Goal: Transaction & Acquisition: Purchase product/service

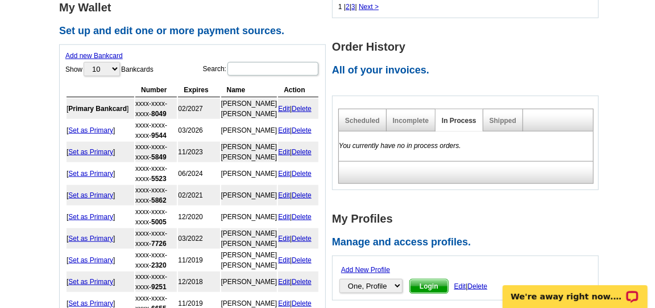
scroll to position [569, 0]
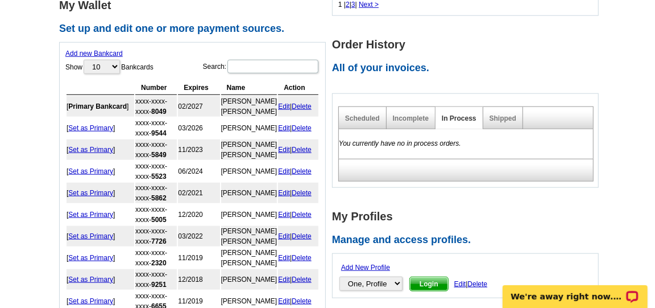
click at [358, 107] on div "Scheduled" at bounding box center [363, 118] width 48 height 22
click at [357, 114] on link "Scheduled" at bounding box center [362, 118] width 35 height 8
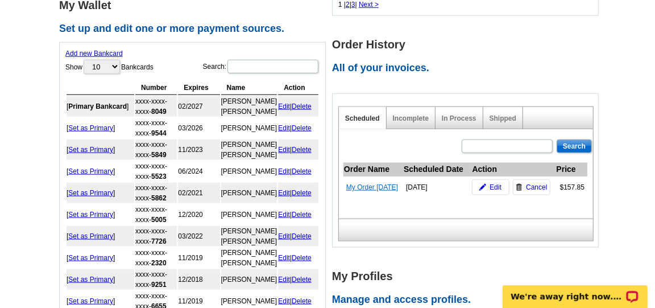
click at [360, 184] on link "My Order [DATE]" at bounding box center [372, 187] width 52 height 8
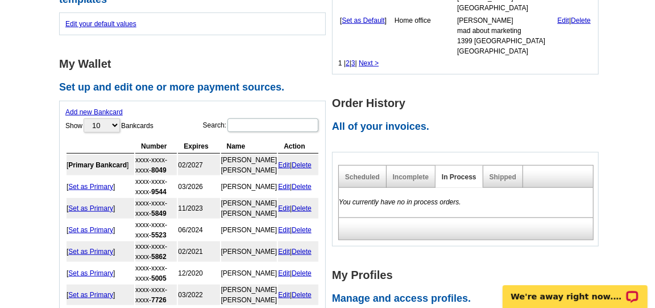
scroll to position [442, 0]
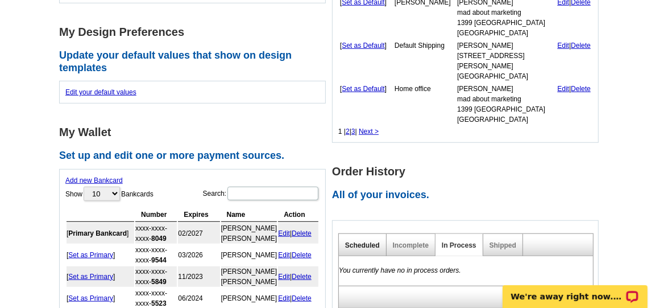
click at [354, 241] on link "Scheduled" at bounding box center [362, 245] width 35 height 8
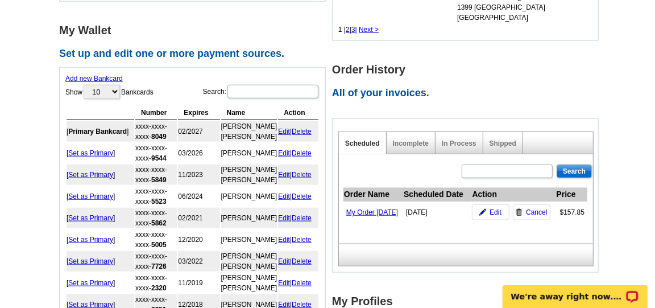
scroll to position [569, 0]
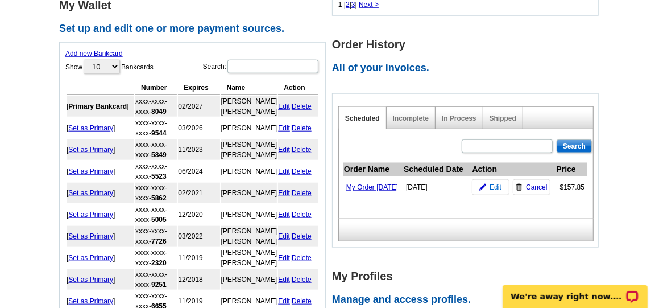
click at [496, 188] on span "Edit" at bounding box center [496, 187] width 12 height 10
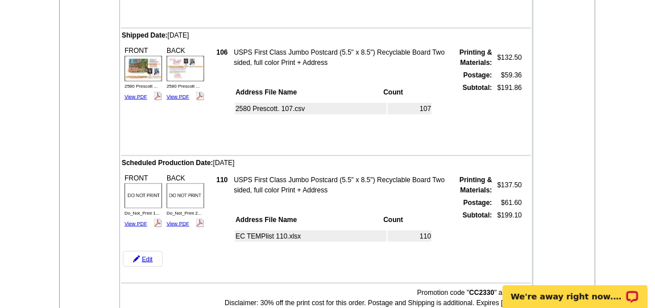
scroll to position [695, 0]
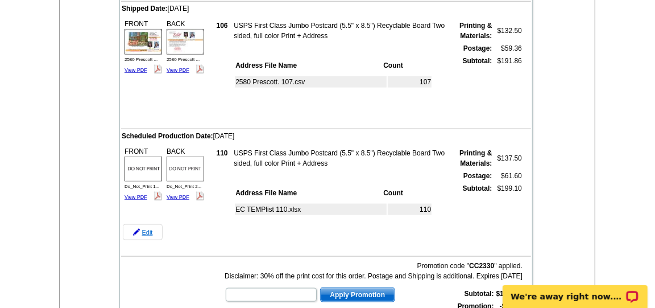
click at [147, 227] on link "Edit" at bounding box center [143, 232] width 40 height 16
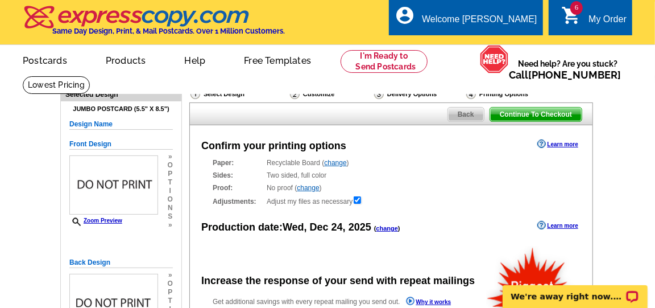
radio input "false"
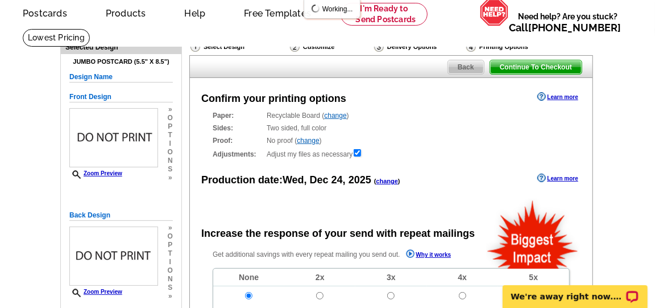
scroll to position [63, 0]
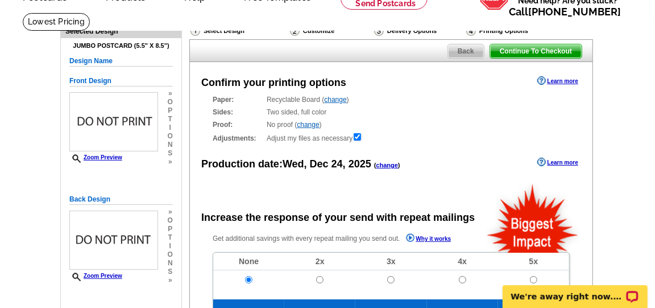
click at [390, 163] on link "change" at bounding box center [388, 165] width 22 height 7
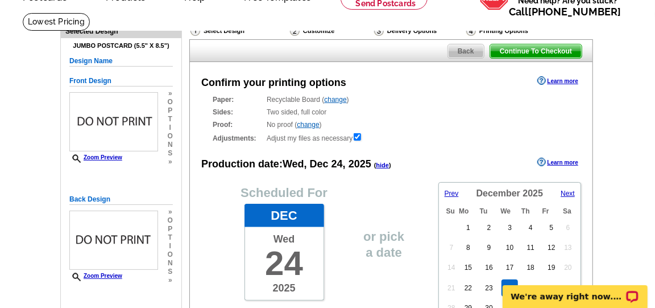
click at [460, 191] on link "Prev" at bounding box center [458, 193] width 26 height 10
click at [459, 192] on link "Prev" at bounding box center [458, 193] width 26 height 10
click at [459, 191] on link "Prev" at bounding box center [458, 193] width 26 height 10
click at [488, 243] on link "9" at bounding box center [489, 247] width 13 height 17
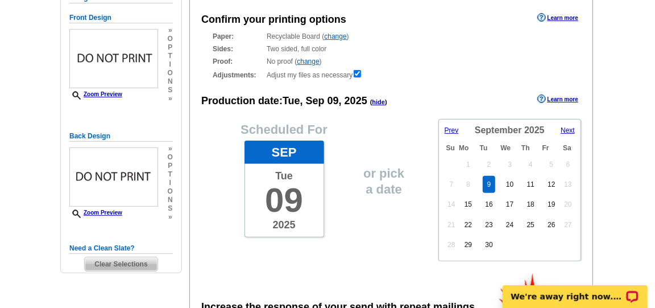
scroll to position [189, 0]
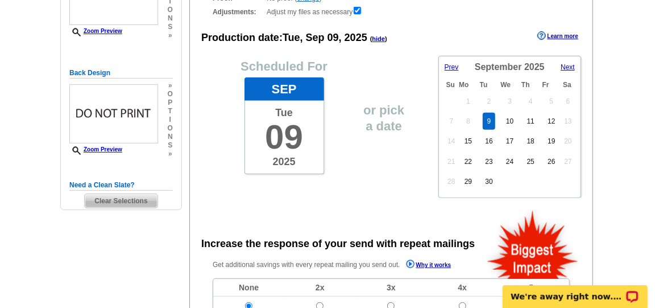
click at [138, 200] on span "Clear Selections" at bounding box center [121, 201] width 72 height 14
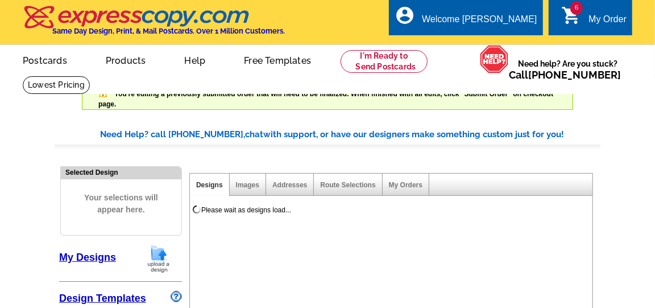
select select "785"
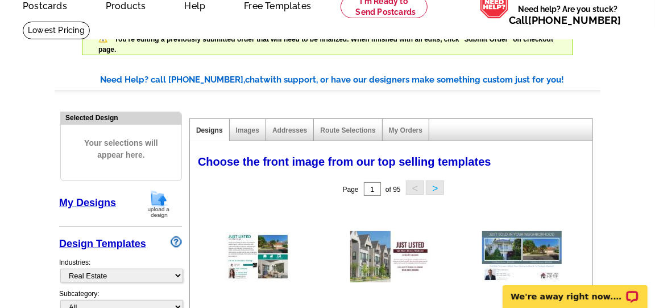
scroll to position [126, 0]
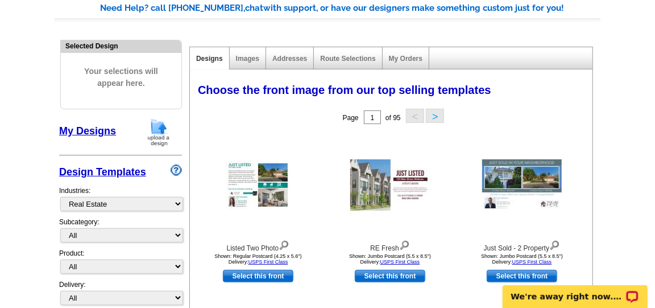
click at [151, 128] on img at bounding box center [159, 132] width 30 height 29
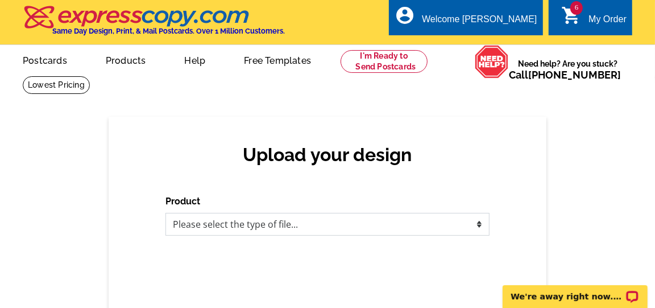
click at [342, 225] on select "Please select the type of file... Postcards Business Cards Letters and flyers G…" at bounding box center [328, 224] width 324 height 23
select select "1"
click at [166, 213] on select "Please select the type of file... Postcards Business Cards Letters and flyers G…" at bounding box center [328, 224] width 324 height 23
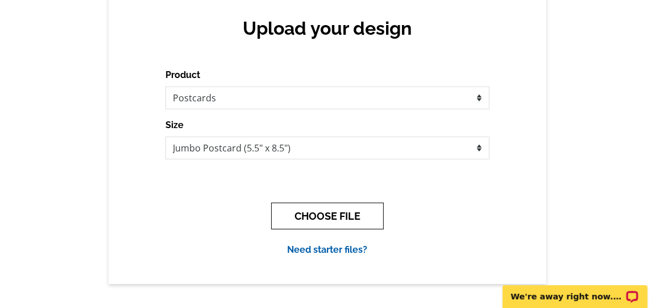
click at [297, 214] on button "CHOOSE FILE" at bounding box center [327, 216] width 113 height 27
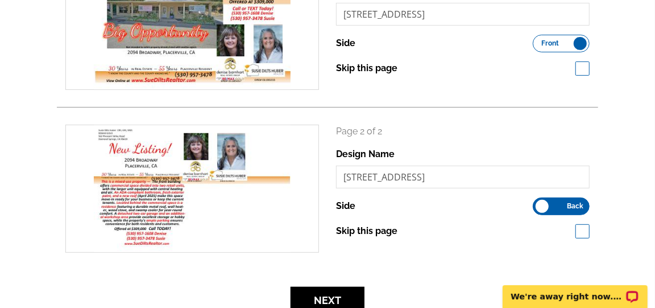
scroll to position [253, 0]
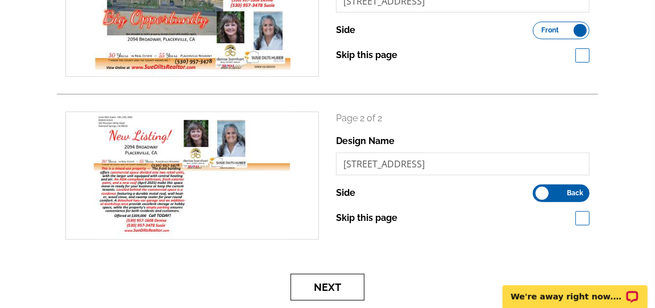
click at [354, 290] on button "Next" at bounding box center [328, 287] width 74 height 27
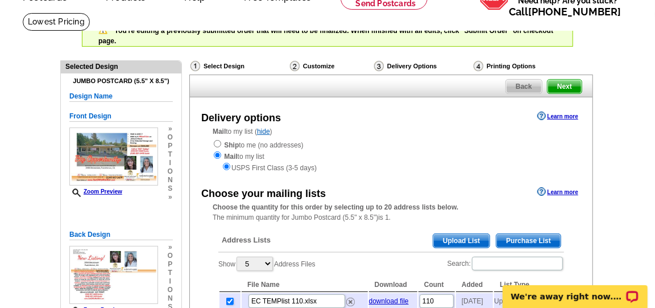
scroll to position [126, 0]
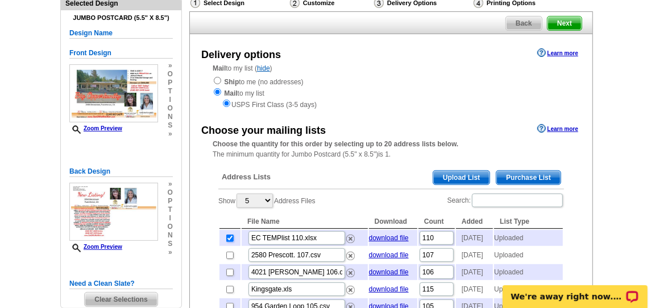
click at [229, 236] on input "checkbox" at bounding box center [229, 237] width 7 height 7
checkbox input "false"
click at [457, 178] on span "Upload List" at bounding box center [461, 178] width 56 height 14
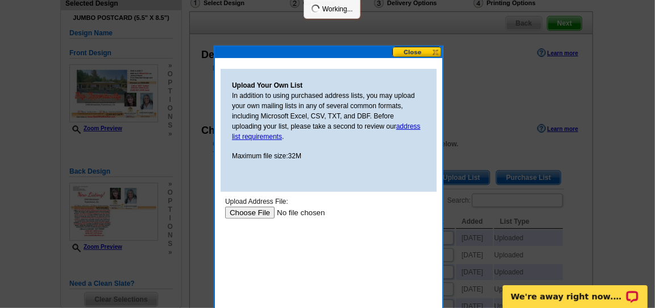
scroll to position [0, 0]
click at [254, 210] on input "file" at bounding box center [297, 213] width 144 height 12
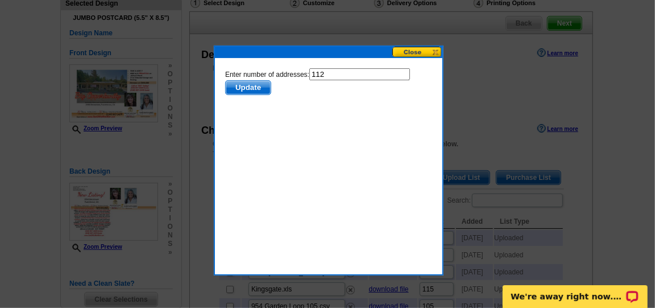
click at [324, 73] on input "112" at bounding box center [359, 74] width 101 height 12
type input "111"
click at [253, 82] on span "Update" at bounding box center [247, 88] width 45 height 14
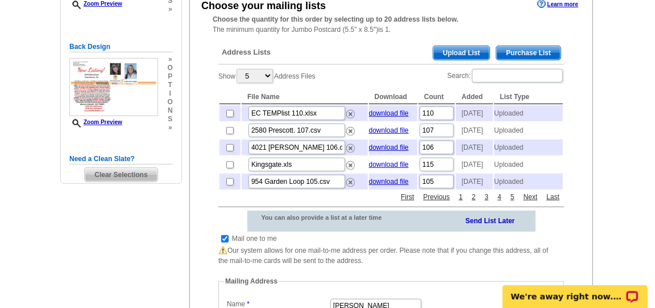
scroll to position [253, 0]
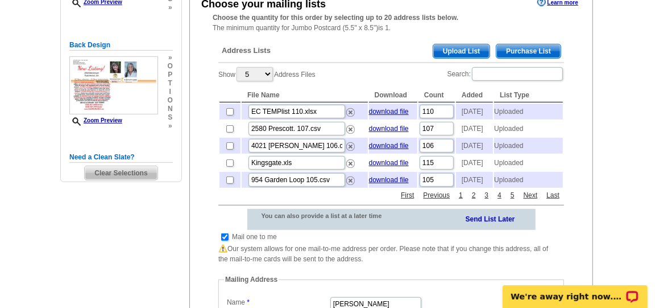
click at [224, 241] on input "checkbox" at bounding box center [224, 236] width 7 height 7
checkbox input "false"
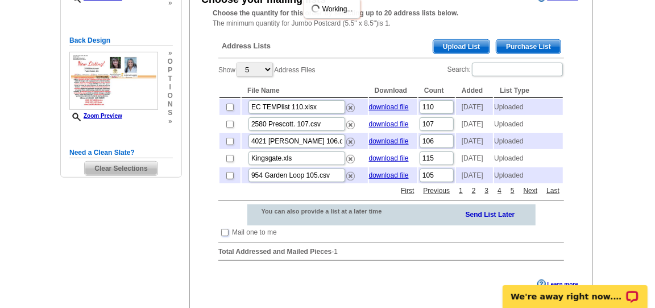
scroll to position [302, 0]
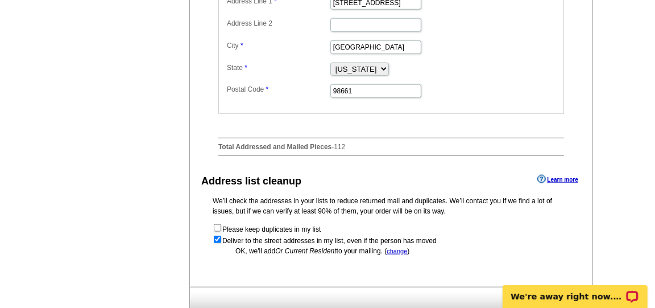
scroll to position [660, 0]
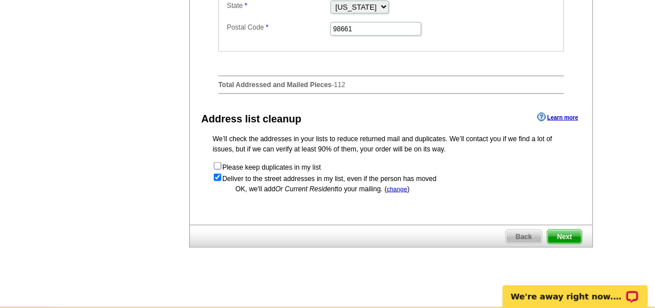
click at [562, 243] on span "Next" at bounding box center [565, 237] width 34 height 14
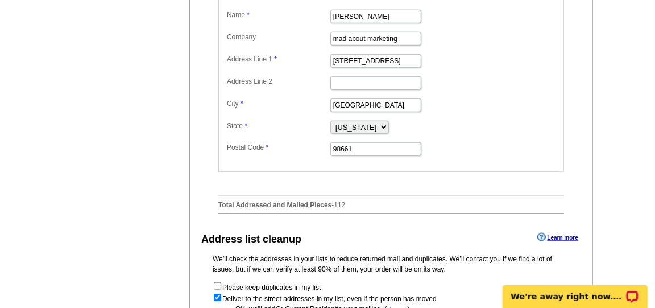
scroll to position [470, 0]
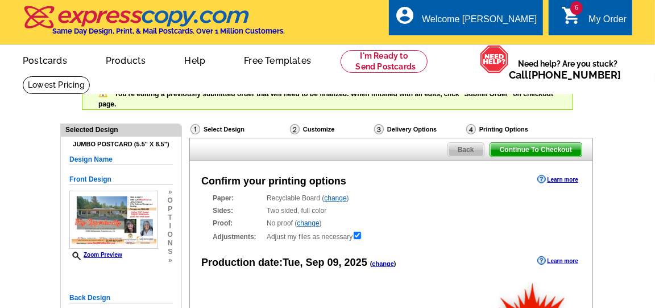
radio input "false"
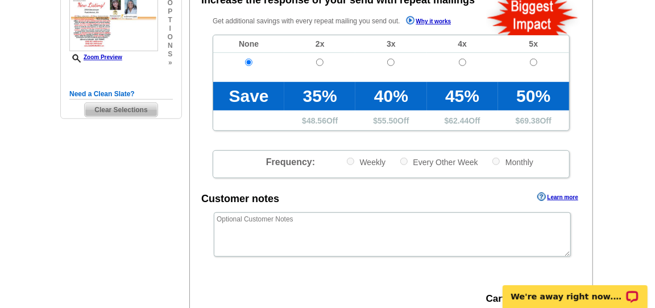
scroll to position [379, 0]
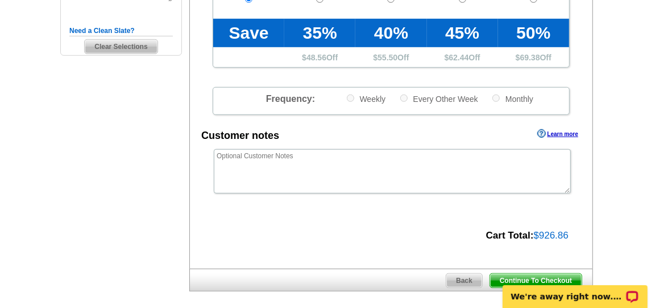
click at [538, 275] on body "We're away right now. Please check back later!" at bounding box center [575, 289] width 160 height 36
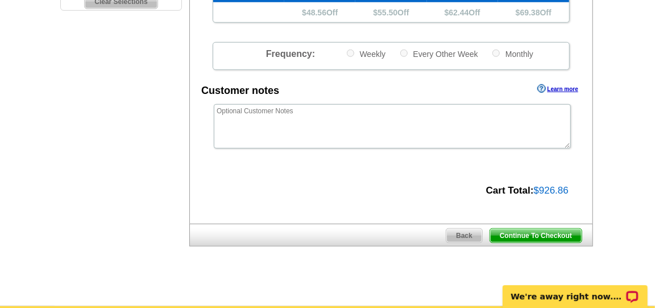
scroll to position [442, 0]
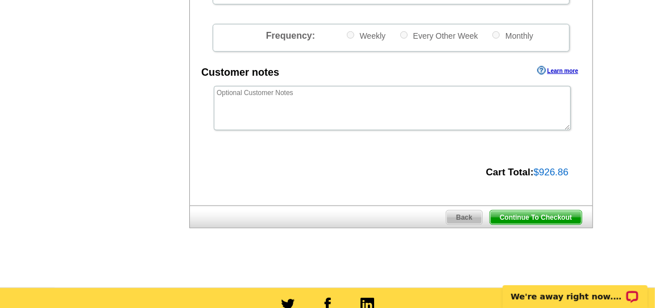
click at [457, 220] on span "Back" at bounding box center [465, 217] width 36 height 14
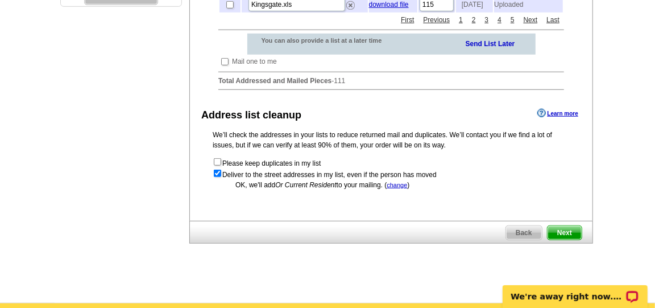
scroll to position [442, 0]
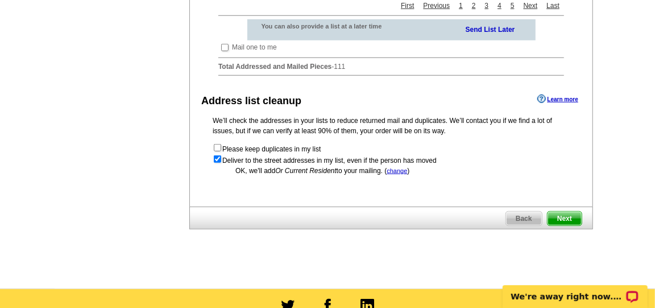
click at [568, 225] on span "Next" at bounding box center [565, 219] width 34 height 14
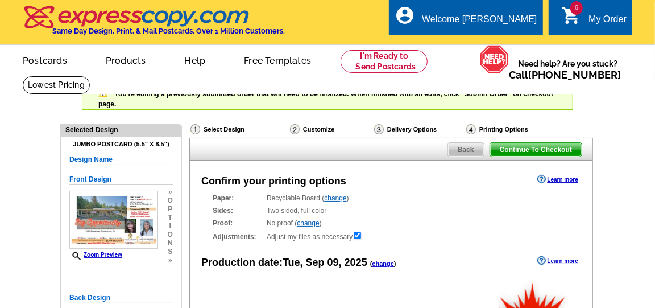
radio input "false"
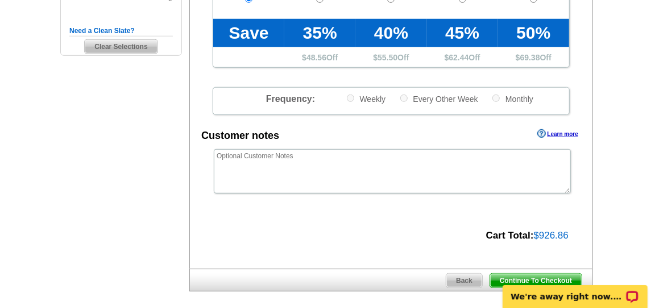
scroll to position [442, 0]
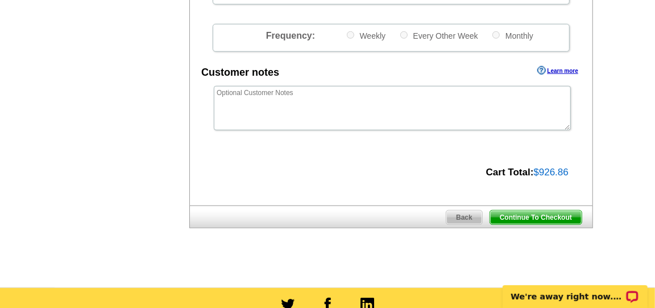
click at [554, 218] on span "Continue To Checkout" at bounding box center [536, 217] width 92 height 14
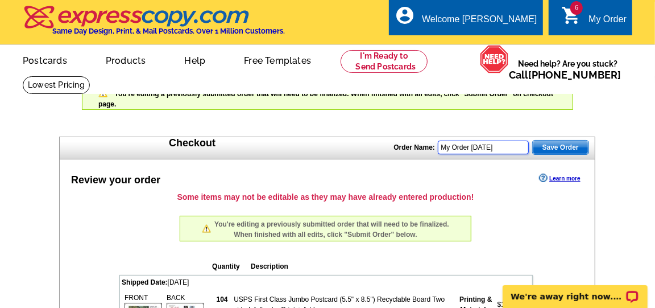
drag, startPoint x: 492, startPoint y: 148, endPoint x: 498, endPoint y: 147, distance: 6.5
click at [498, 147] on input "My Order 2025-06-30" at bounding box center [483, 148] width 91 height 14
type input "My Order [DATE]"
click at [554, 141] on span "Save Order" at bounding box center [561, 148] width 56 height 14
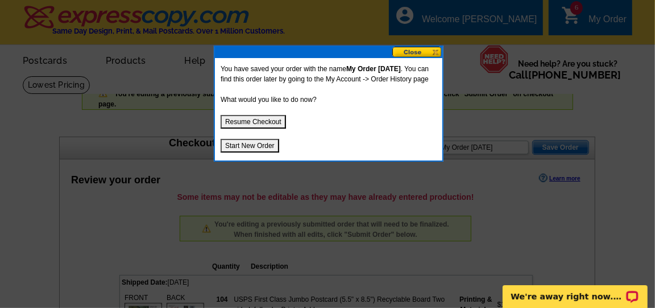
click at [265, 129] on button "Resume Checkout" at bounding box center [253, 122] width 65 height 14
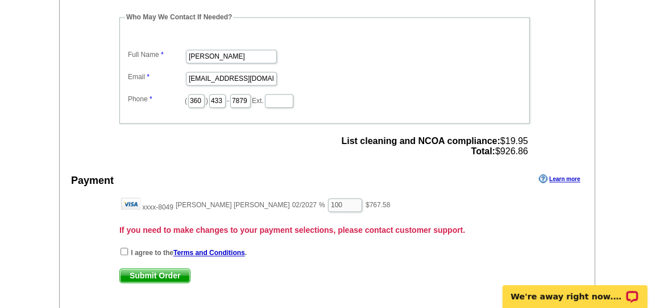
scroll to position [1201, 0]
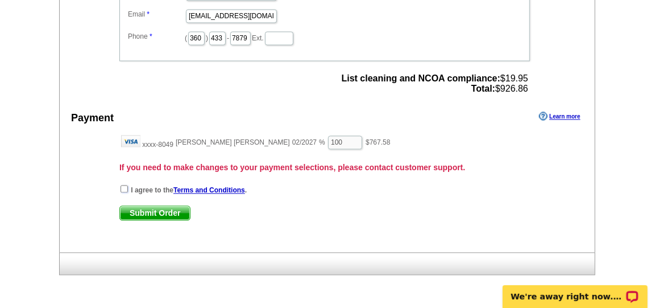
click at [121, 185] on input "checkbox" at bounding box center [124, 188] width 7 height 7
checkbox input "true"
click at [150, 207] on span "Submit Order" at bounding box center [155, 213] width 70 height 14
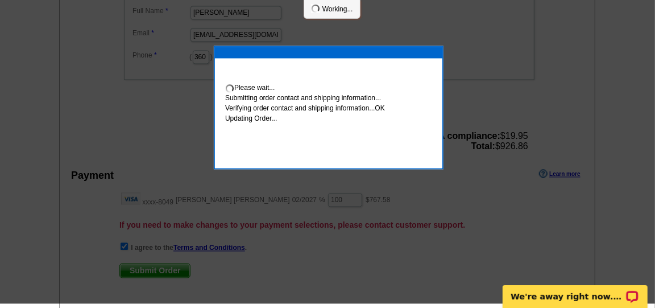
scroll to position [1196, 0]
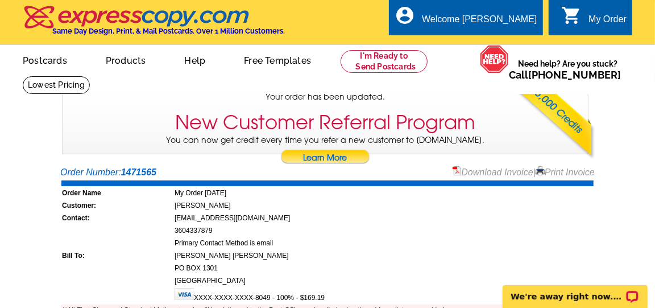
click at [481, 60] on div "picture_in_picture Postcards store_mall_directory Products keyboard_arrow_down …" at bounding box center [327, 69] width 655 height 49
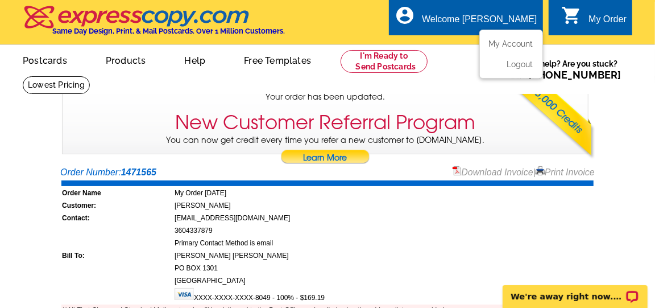
click at [499, 23] on div "Welcome [PERSON_NAME]" at bounding box center [479, 22] width 115 height 16
click at [505, 43] on link "My Account" at bounding box center [509, 44] width 49 height 10
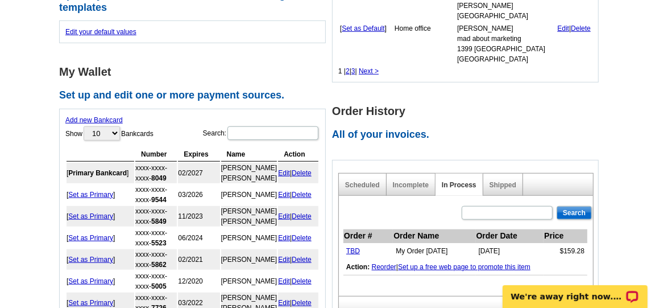
scroll to position [442, 0]
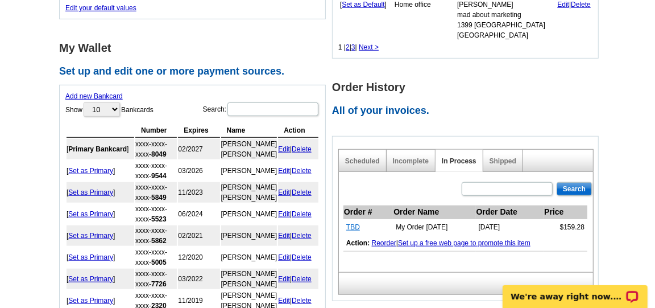
click at [354, 223] on link "TBD" at bounding box center [353, 227] width 14 height 8
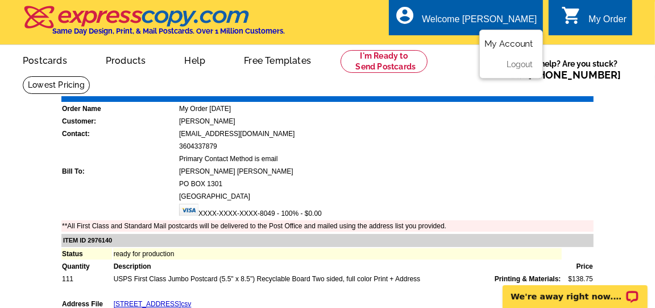
click at [521, 44] on link "My Account" at bounding box center [509, 44] width 49 height 10
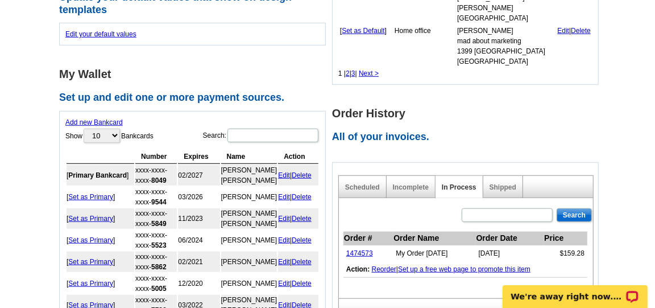
scroll to position [442, 0]
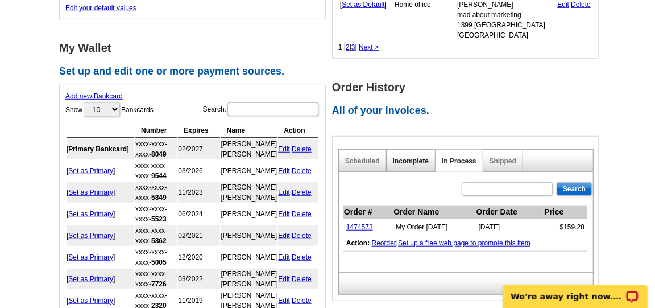
click at [411, 157] on link "Incomplete" at bounding box center [411, 161] width 36 height 8
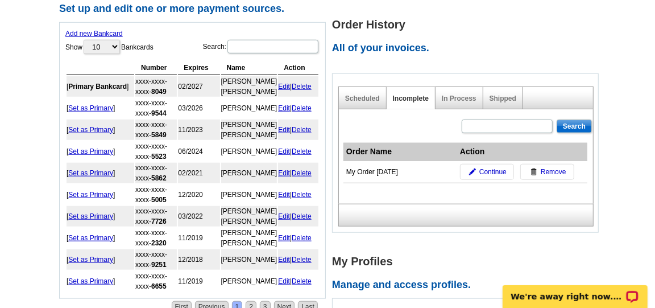
scroll to position [505, 0]
click at [361, 94] on link "Scheduled" at bounding box center [362, 98] width 35 height 8
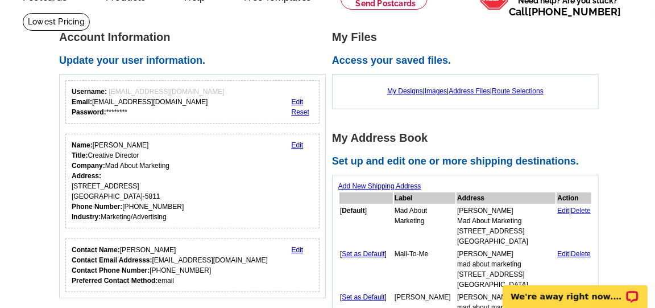
scroll to position [0, 0]
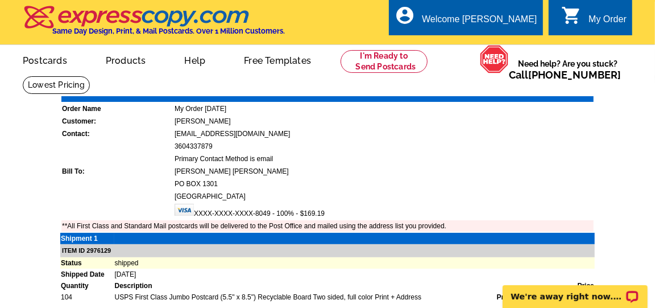
click at [441, 65] on ul "picture_in_picture Postcards store_mall_directory Products keyboard_arrow_down …" at bounding box center [225, 69] width 441 height 49
click at [596, 19] on div "My Order" at bounding box center [608, 22] width 38 height 16
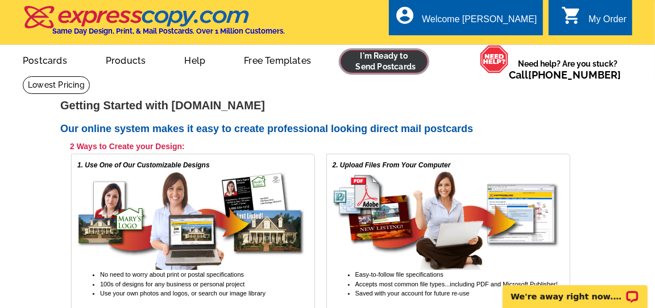
click at [388, 58] on link at bounding box center [384, 61] width 87 height 23
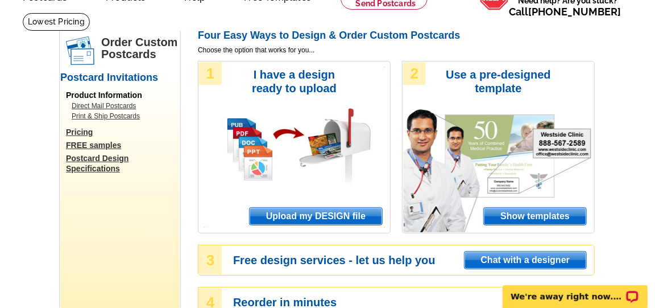
scroll to position [126, 0]
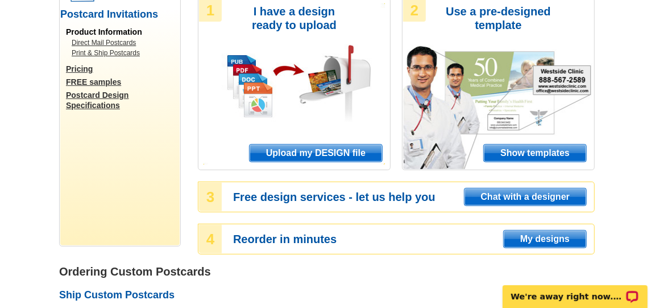
click at [561, 236] on span "My designs" at bounding box center [545, 238] width 82 height 17
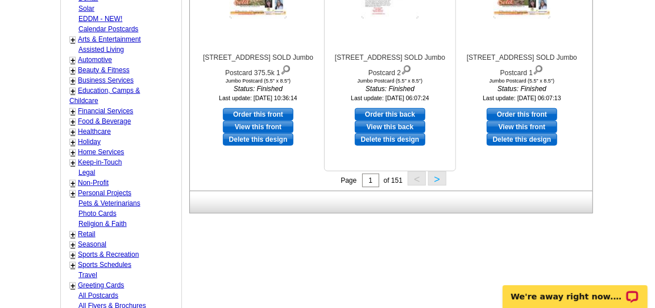
scroll to position [505, 0]
click at [435, 175] on button ">" at bounding box center [437, 178] width 18 height 14
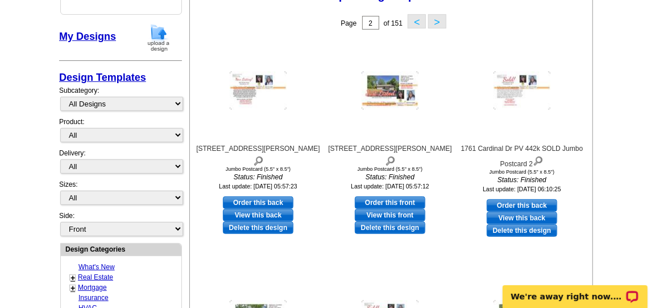
scroll to position [167, 0]
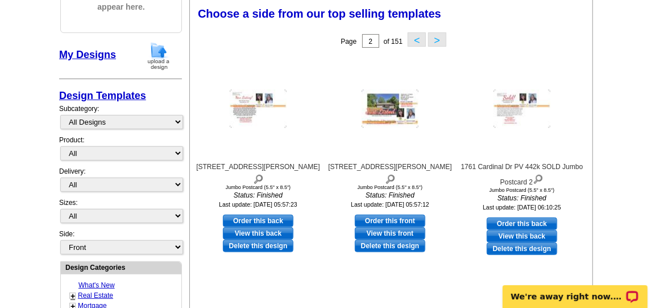
click at [439, 40] on button ">" at bounding box center [437, 39] width 18 height 14
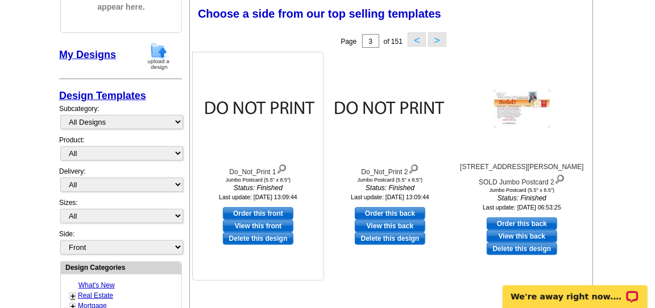
click at [265, 213] on link "Order this front" at bounding box center [258, 213] width 71 height 13
select select "2"
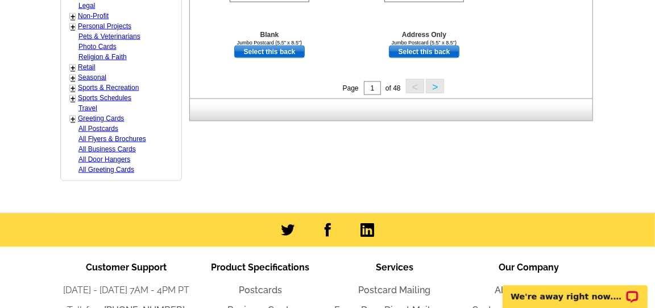
scroll to position [821, 0]
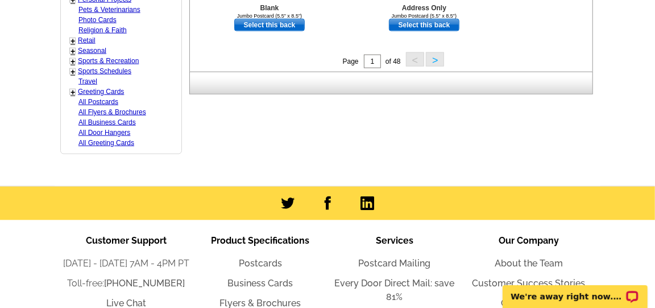
click at [435, 56] on button ">" at bounding box center [435, 59] width 18 height 14
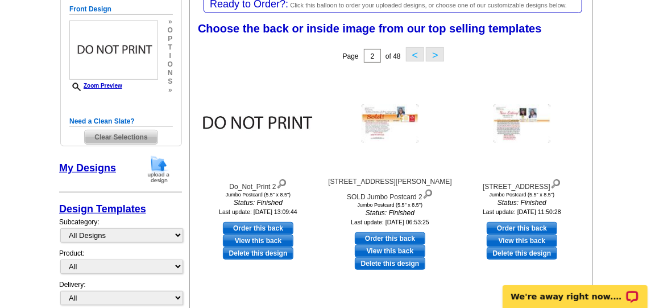
scroll to position [167, 0]
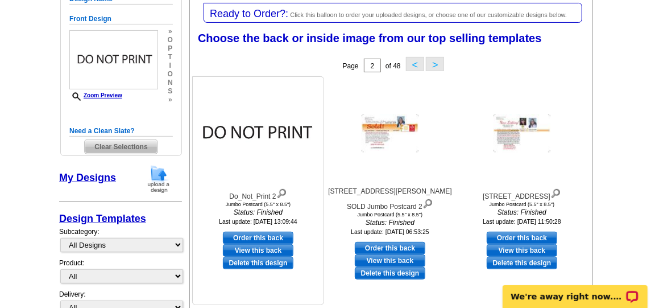
click at [270, 236] on link "Order this back" at bounding box center [258, 238] width 71 height 13
select select "front"
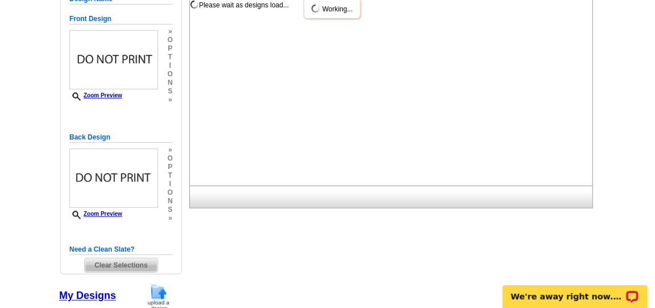
scroll to position [0, 0]
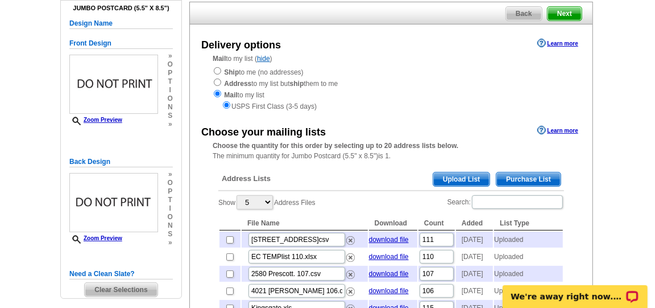
scroll to position [126, 0]
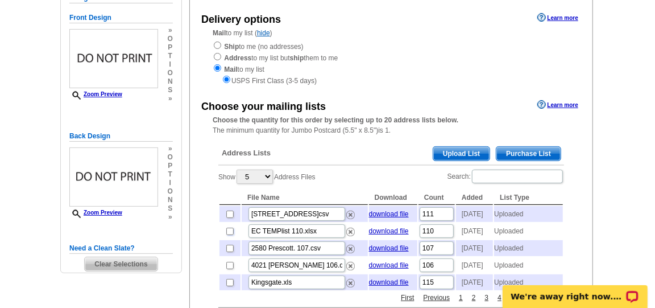
click at [228, 235] on input "checkbox" at bounding box center [229, 231] width 7 height 7
checkbox input "true"
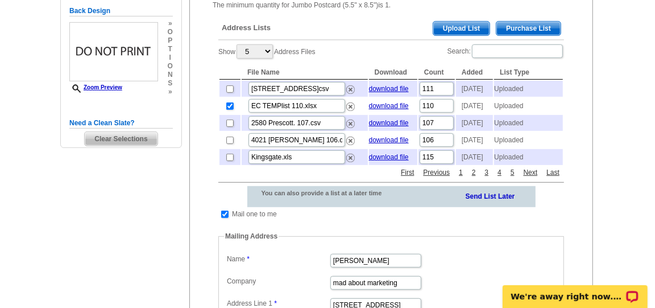
scroll to position [253, 0]
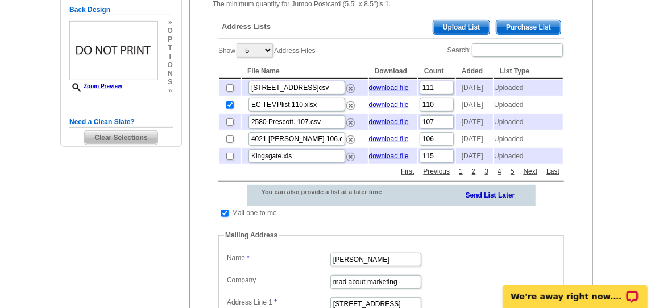
click at [225, 217] on input "checkbox" at bounding box center [224, 212] width 7 height 7
checkbox input "false"
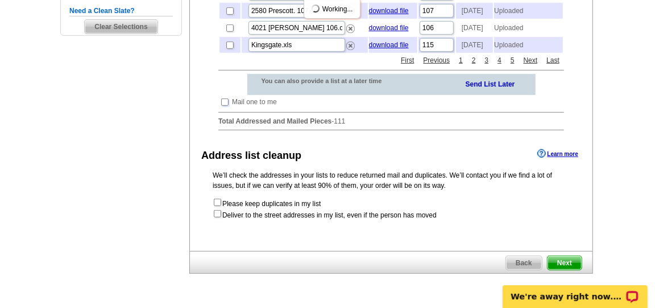
scroll to position [379, 0]
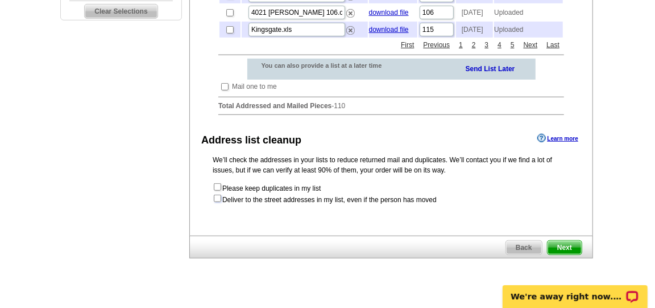
click at [218, 202] on input "checkbox" at bounding box center [217, 198] width 7 height 7
checkbox input "true"
radio input "true"
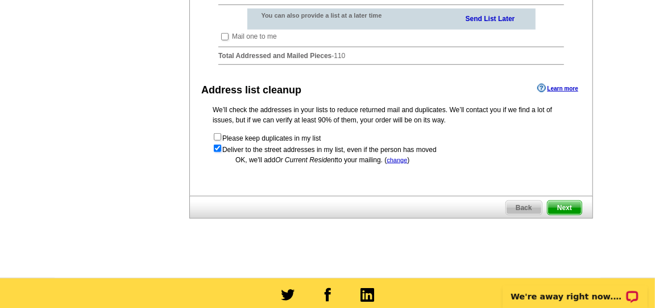
scroll to position [442, 0]
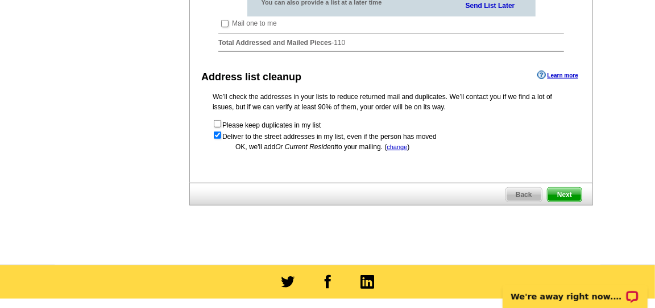
click at [560, 201] on span "Next" at bounding box center [565, 195] width 34 height 14
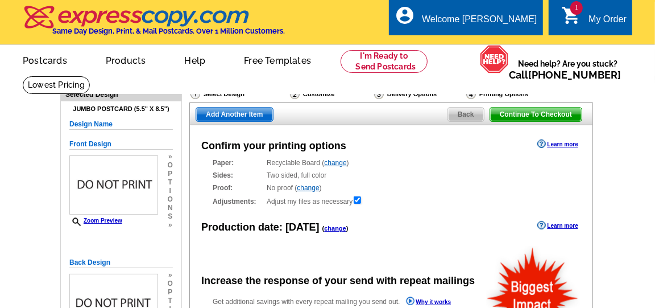
radio input "false"
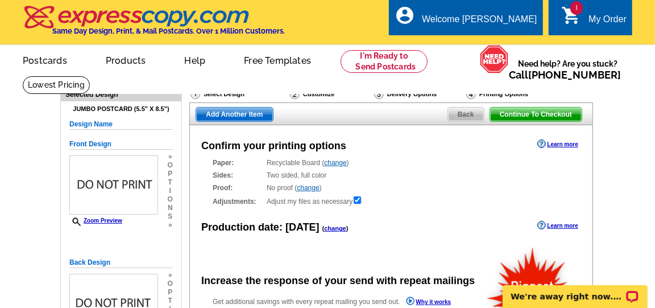
click at [329, 226] on link "change" at bounding box center [335, 228] width 22 height 7
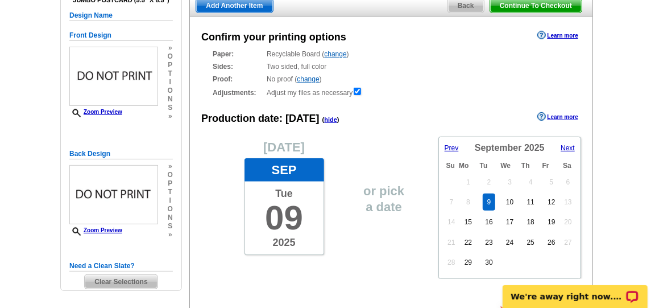
scroll to position [126, 0]
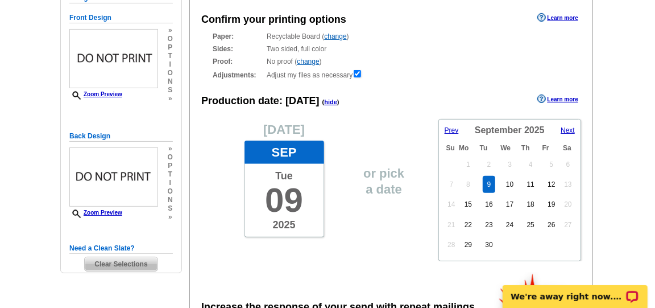
click at [567, 131] on span "Next" at bounding box center [568, 130] width 14 height 8
click at [470, 204] on link "13" at bounding box center [468, 204] width 16 height 17
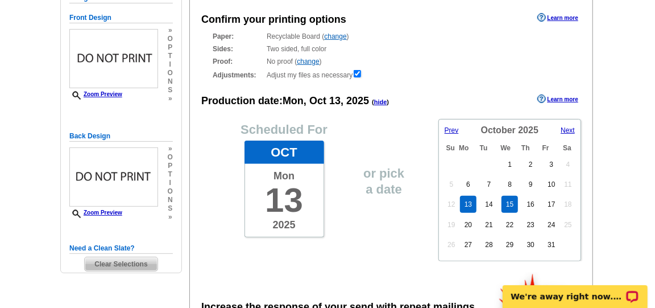
click at [507, 200] on link "15" at bounding box center [510, 204] width 16 height 17
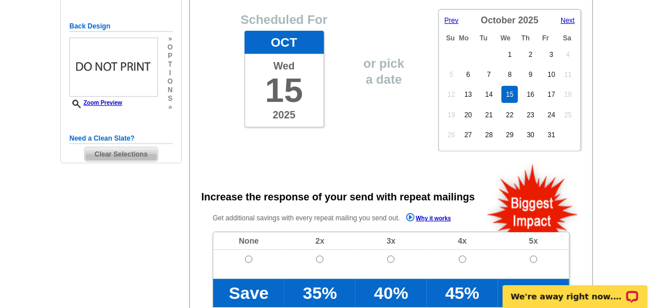
scroll to position [253, 0]
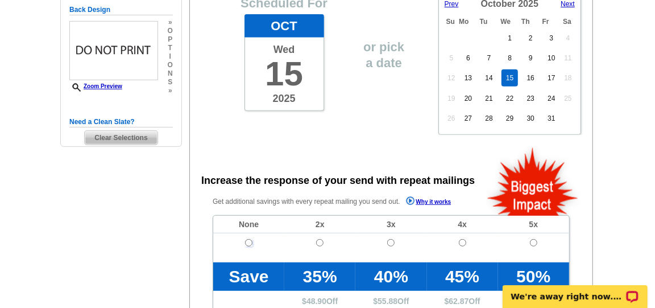
click at [249, 242] on input "radio" at bounding box center [248, 242] width 7 height 7
radio input "true"
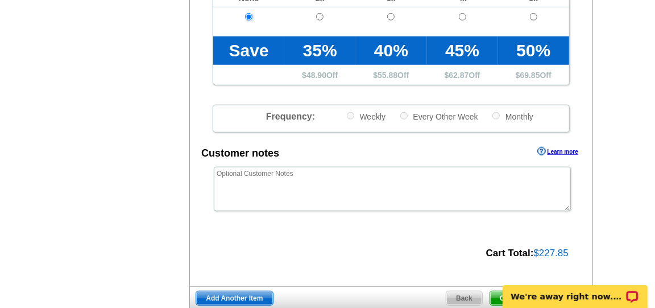
scroll to position [505, 0]
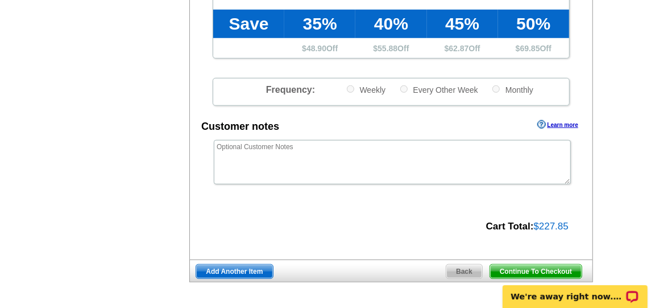
click at [251, 267] on span "Add Another Item" at bounding box center [234, 272] width 76 height 14
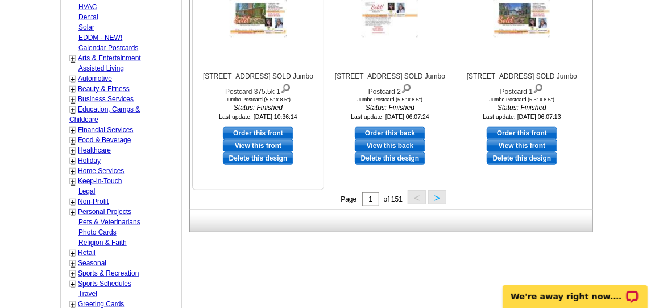
scroll to position [505, 0]
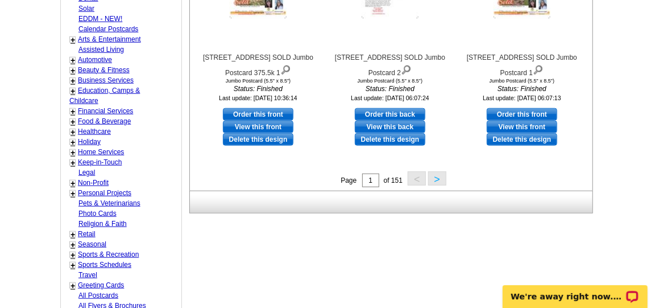
click at [432, 175] on button ">" at bounding box center [437, 178] width 18 height 14
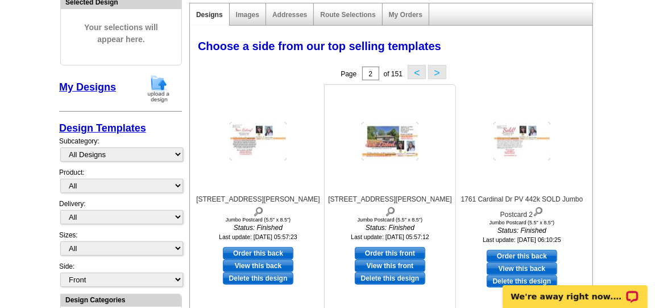
scroll to position [104, 0]
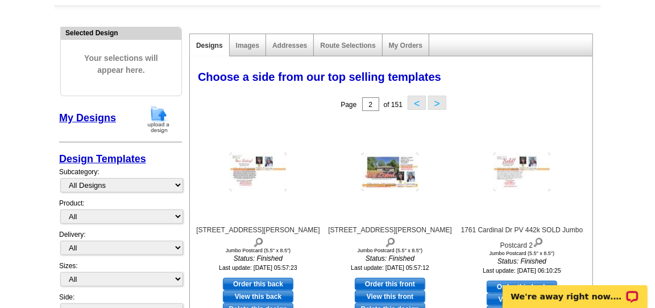
click at [436, 100] on button ">" at bounding box center [437, 103] width 18 height 14
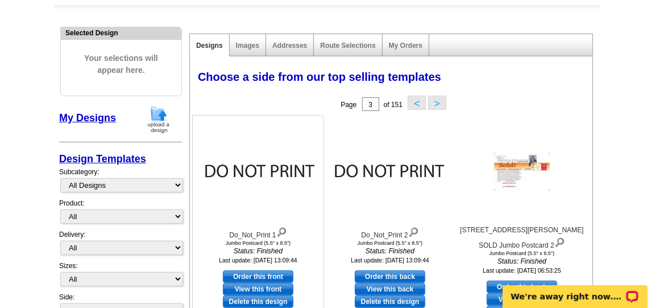
click at [257, 272] on link "Order this front" at bounding box center [258, 276] width 71 height 13
select select "2"
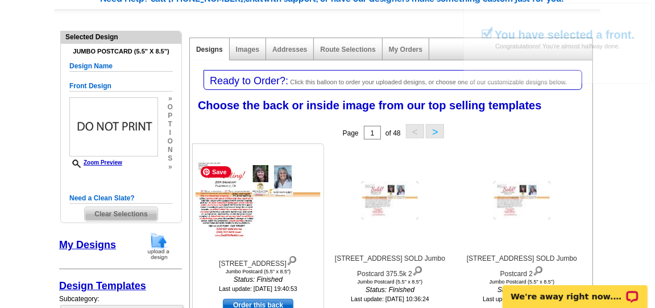
scroll to position [126, 0]
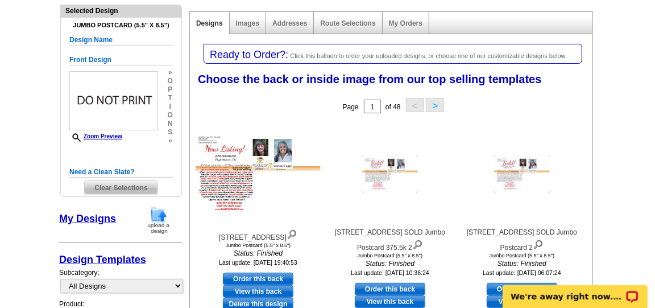
click at [437, 106] on button ">" at bounding box center [435, 105] width 18 height 14
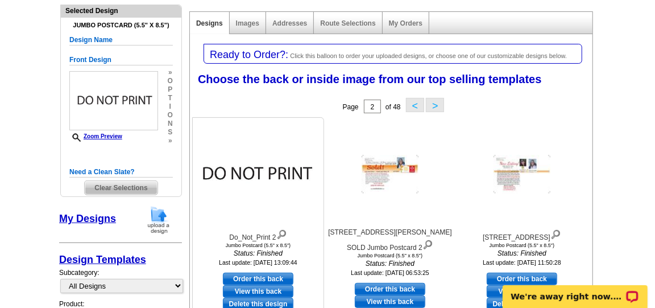
click at [258, 277] on link "Order this back" at bounding box center [258, 278] width 71 height 13
select select "front"
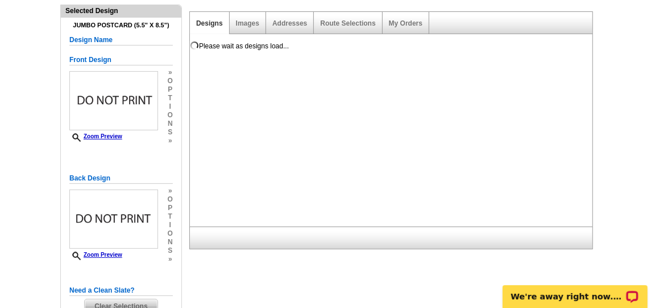
scroll to position [0, 0]
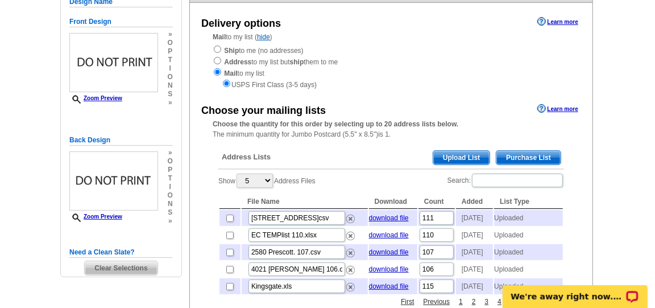
scroll to position [126, 0]
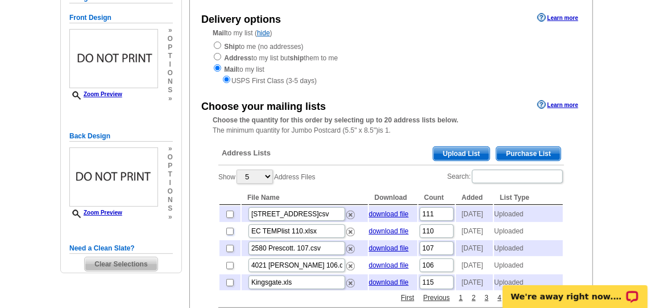
click at [230, 235] on input "checkbox" at bounding box center [229, 231] width 7 height 7
checkbox input "true"
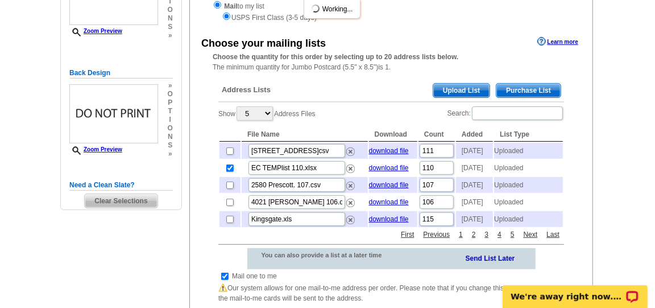
scroll to position [253, 0]
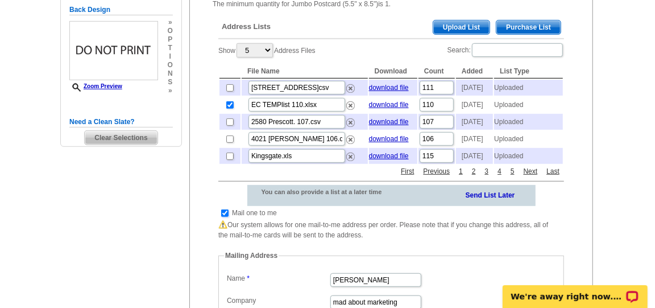
click at [224, 217] on input "checkbox" at bounding box center [224, 212] width 7 height 7
checkbox input "false"
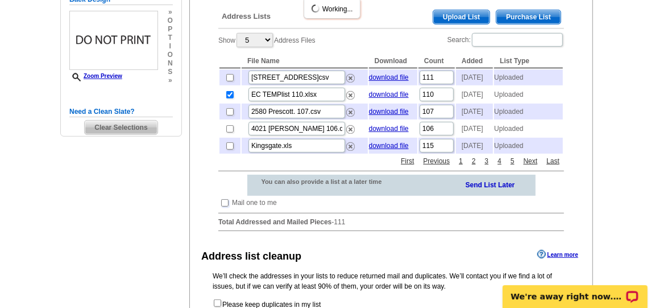
scroll to position [379, 0]
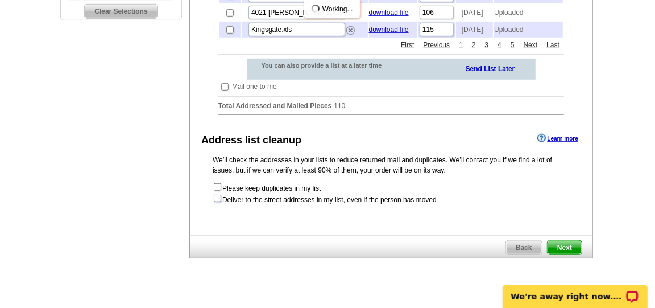
click at [218, 202] on input "checkbox" at bounding box center [217, 198] width 7 height 7
checkbox input "true"
radio input "true"
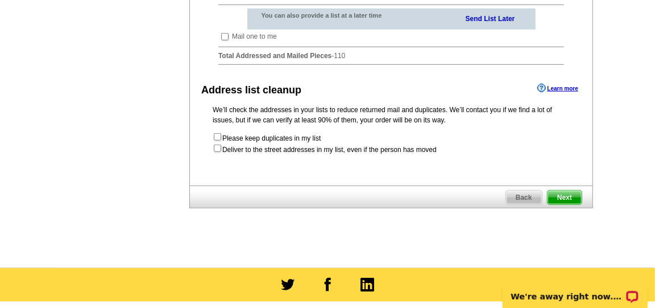
scroll to position [442, 0]
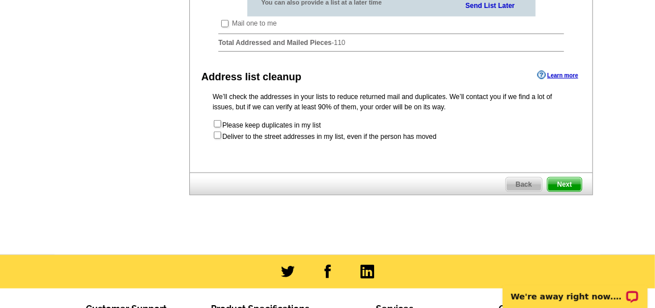
click at [558, 191] on span "Next" at bounding box center [565, 184] width 34 height 14
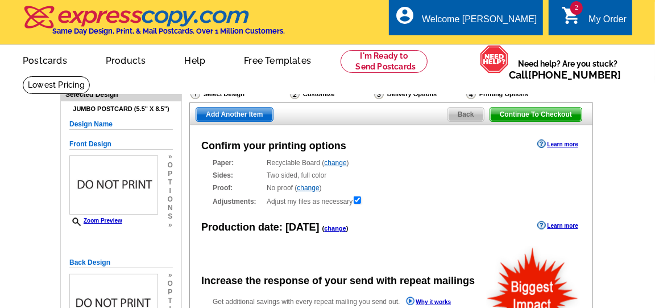
radio input "false"
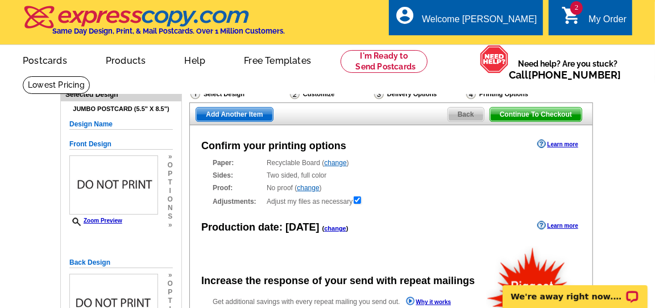
click at [337, 229] on link "change" at bounding box center [335, 228] width 22 height 7
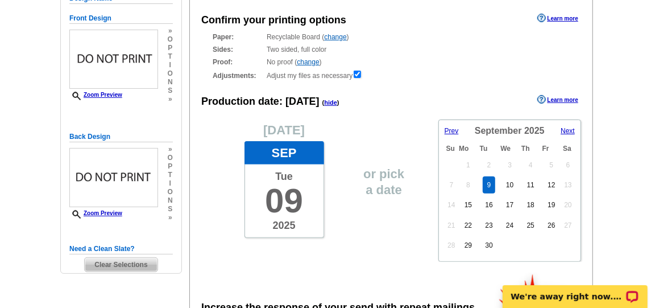
scroll to position [126, 0]
click at [571, 129] on span "Next" at bounding box center [568, 130] width 14 height 8
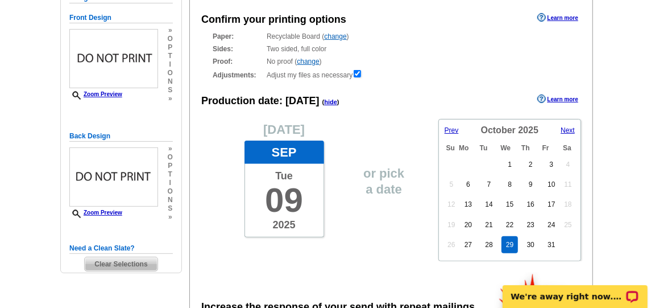
click at [507, 243] on link "29" at bounding box center [510, 244] width 16 height 17
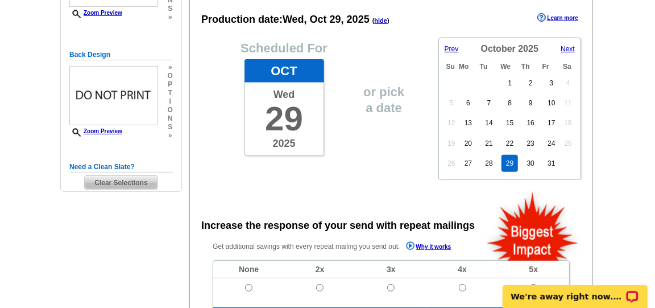
scroll to position [253, 0]
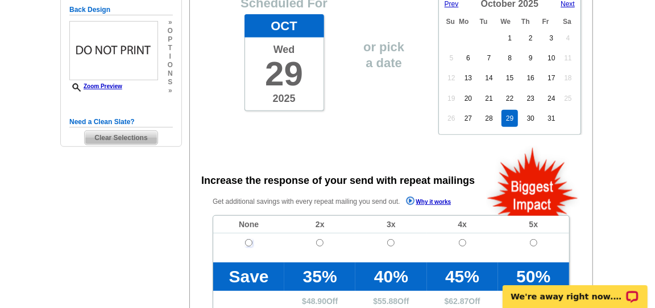
click at [247, 242] on input "radio" at bounding box center [248, 242] width 7 height 7
radio input "true"
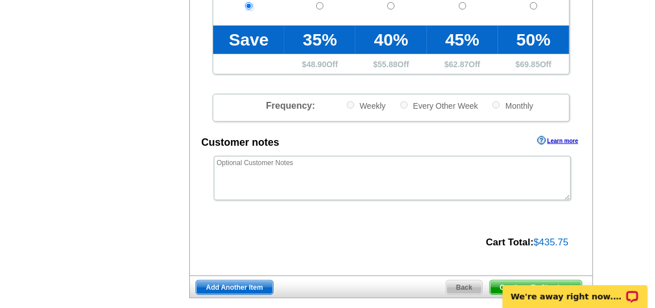
scroll to position [505, 0]
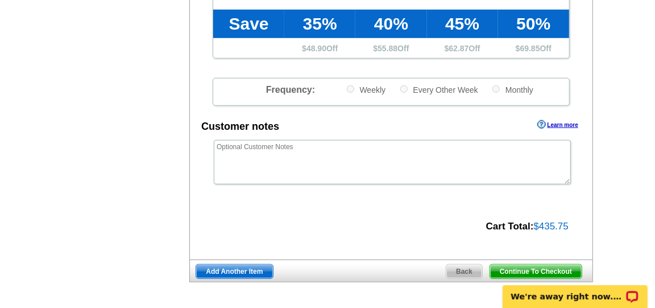
click at [515, 266] on span "Continue To Checkout" at bounding box center [536, 272] width 92 height 14
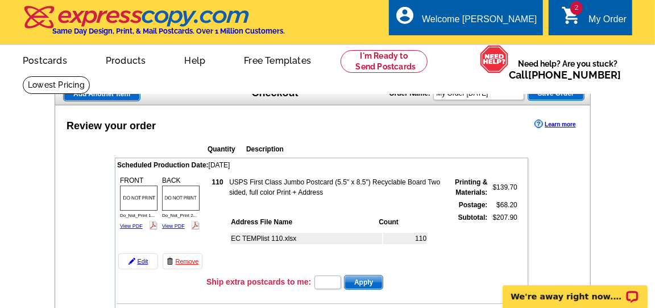
click at [114, 98] on span "Add Another Item" at bounding box center [102, 94] width 76 height 14
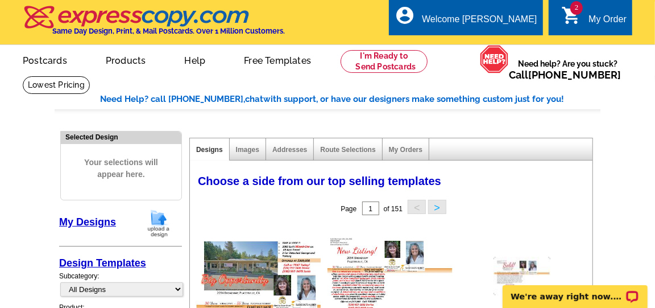
click at [435, 210] on button ">" at bounding box center [437, 207] width 18 height 14
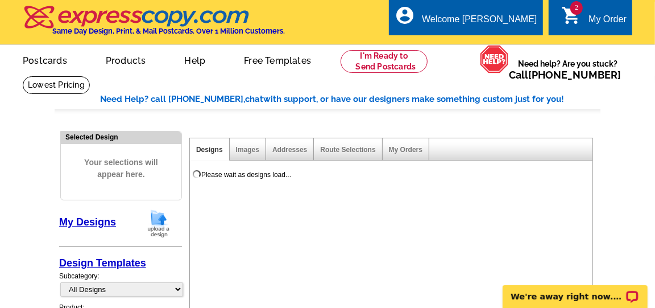
click at [435, 209] on div "Please wait as designs load..." at bounding box center [393, 254] width 407 height 175
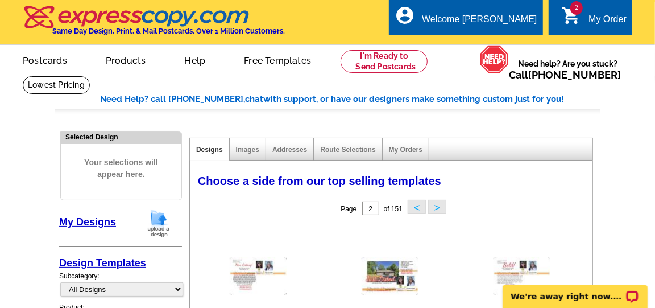
click at [435, 209] on button ">" at bounding box center [437, 207] width 18 height 14
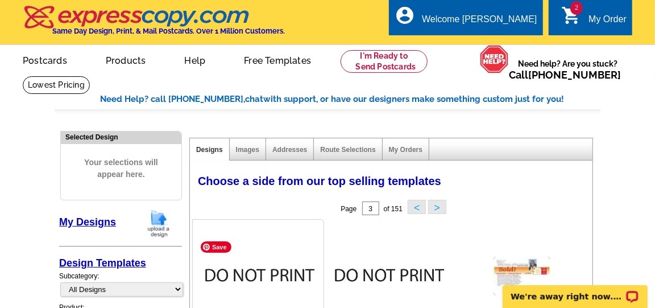
click at [276, 282] on img at bounding box center [258, 276] width 125 height 82
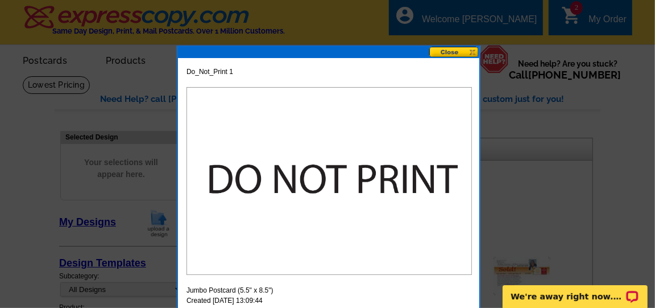
click at [449, 53] on button at bounding box center [455, 52] width 50 height 11
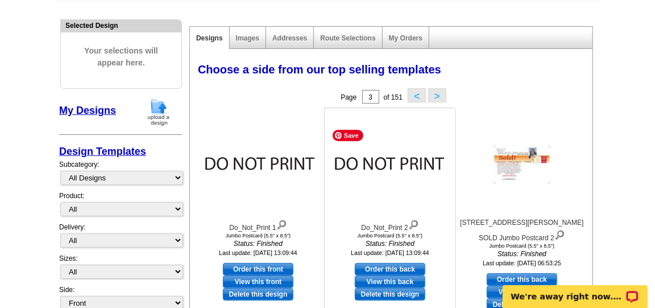
scroll to position [126, 0]
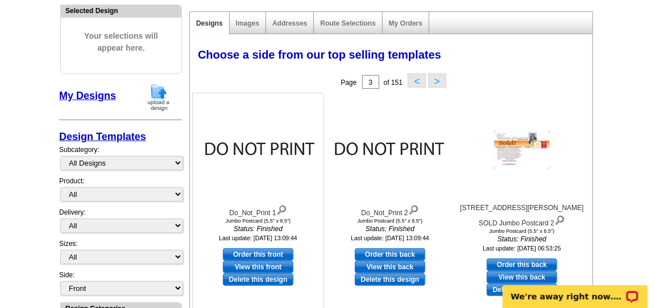
click at [254, 252] on link "Order this front" at bounding box center [258, 254] width 71 height 13
select select "2"
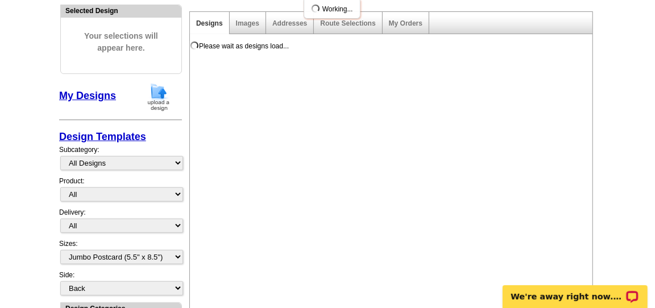
scroll to position [0, 0]
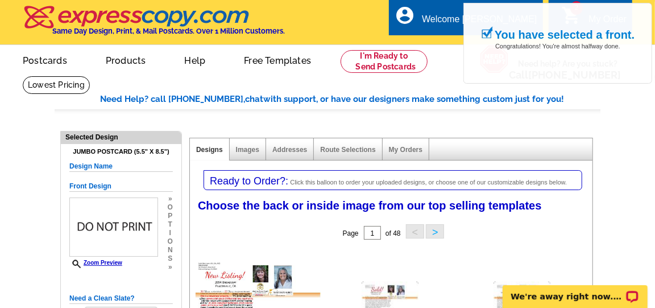
click at [433, 229] on button ">" at bounding box center [435, 231] width 18 height 14
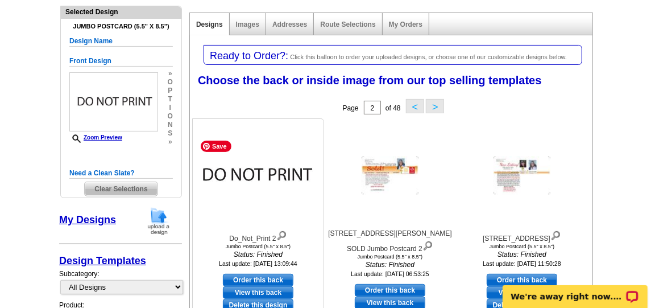
scroll to position [126, 0]
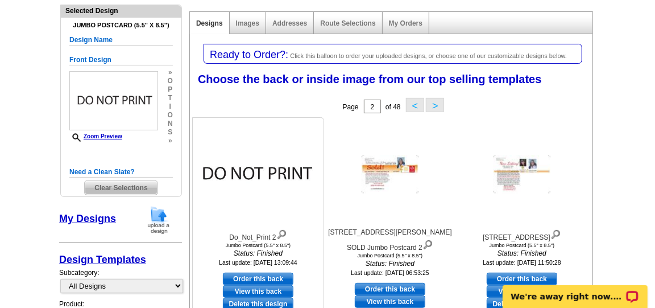
click at [266, 276] on link "Order this back" at bounding box center [258, 278] width 71 height 13
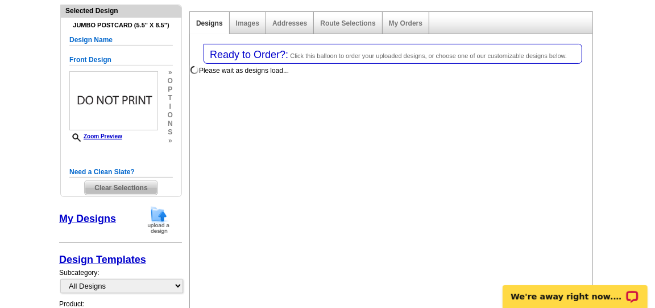
select select "front"
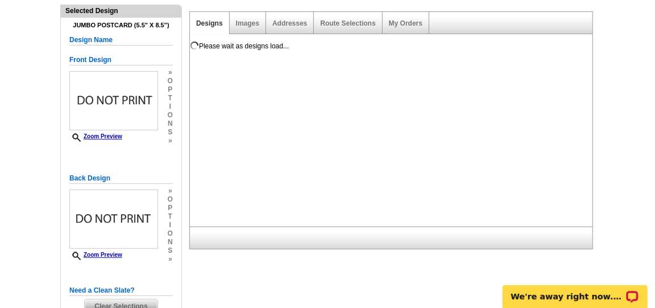
scroll to position [0, 0]
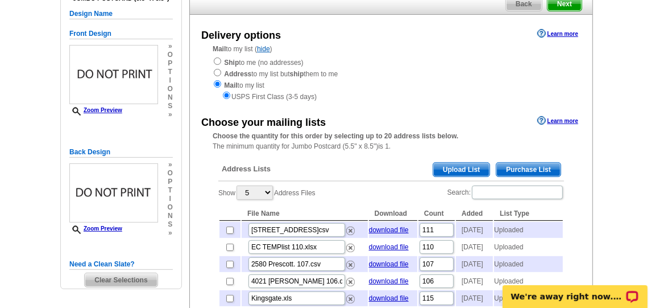
scroll to position [126, 0]
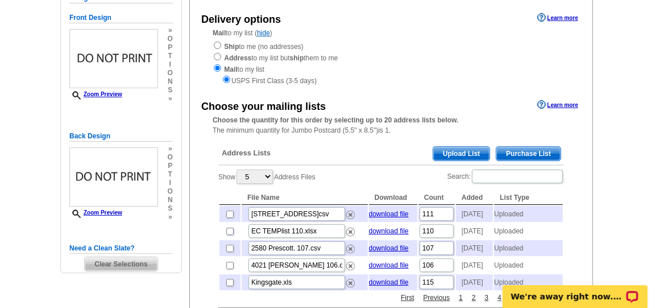
click at [228, 235] on input "checkbox" at bounding box center [229, 231] width 7 height 7
checkbox input "true"
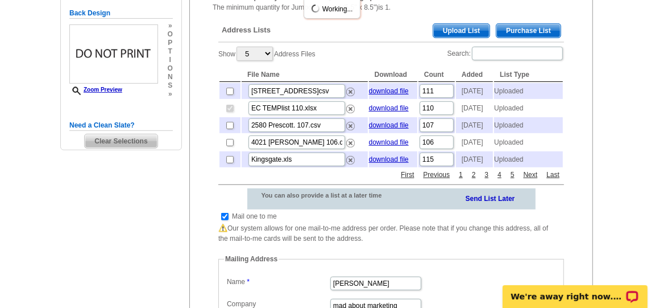
scroll to position [253, 0]
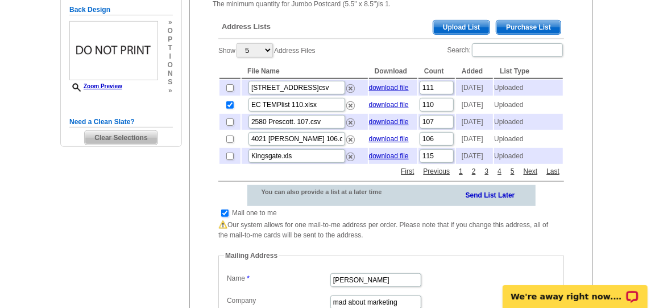
click at [225, 217] on input "checkbox" at bounding box center [224, 212] width 7 height 7
checkbox input "false"
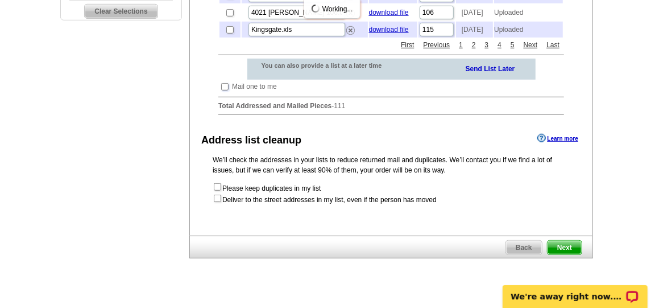
scroll to position [442, 0]
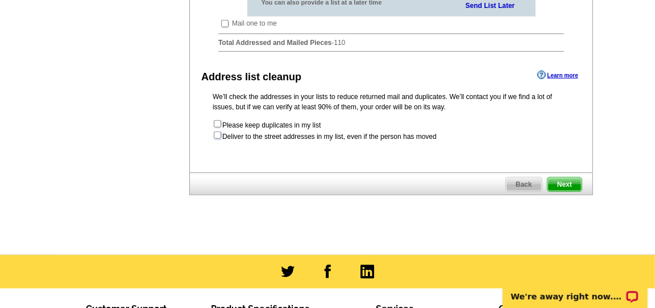
click at [216, 139] on input "checkbox" at bounding box center [217, 134] width 7 height 7
checkbox input "true"
radio input "true"
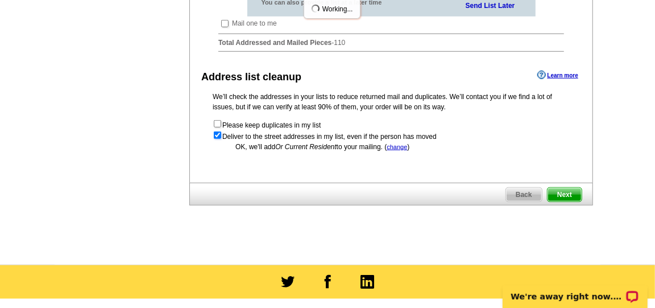
scroll to position [0, 0]
click at [558, 201] on span "Next" at bounding box center [565, 195] width 34 height 14
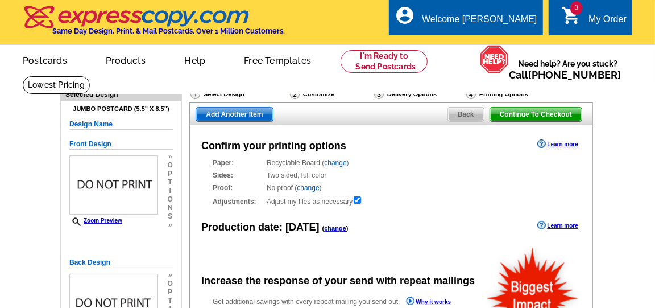
radio input "false"
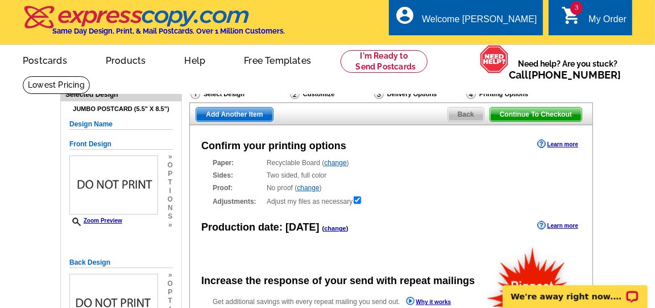
scroll to position [63, 0]
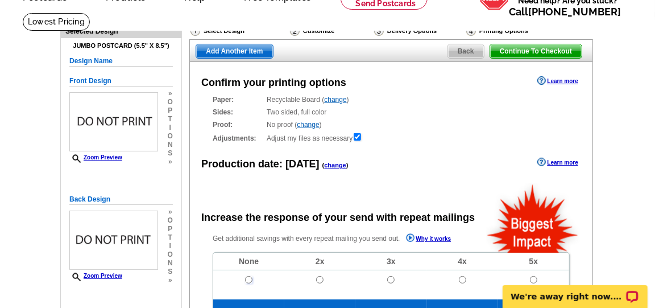
click at [250, 280] on input "radio" at bounding box center [248, 279] width 7 height 7
radio input "true"
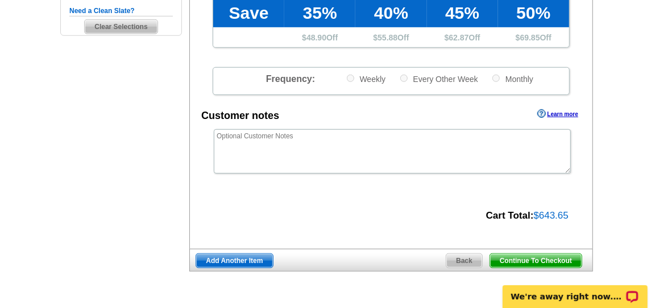
scroll to position [379, 0]
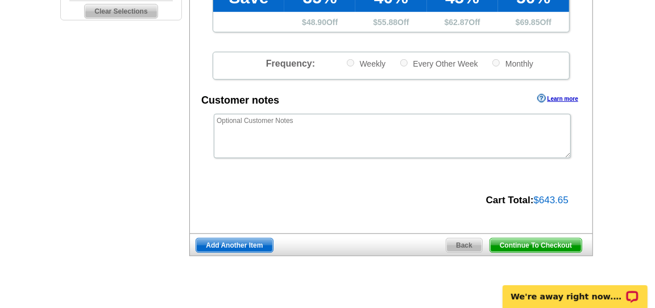
click at [238, 245] on span "Add Another Item" at bounding box center [234, 245] width 76 height 14
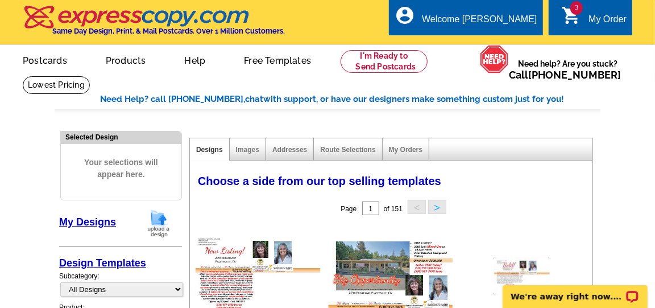
click at [437, 208] on button ">" at bounding box center [437, 207] width 18 height 14
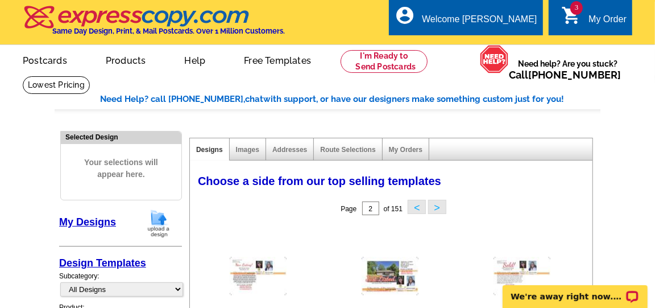
click at [437, 208] on button ">" at bounding box center [437, 207] width 18 height 14
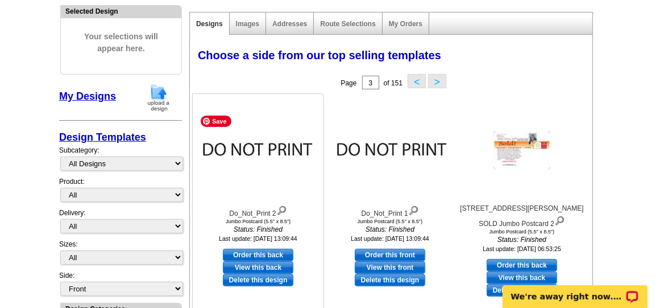
scroll to position [126, 0]
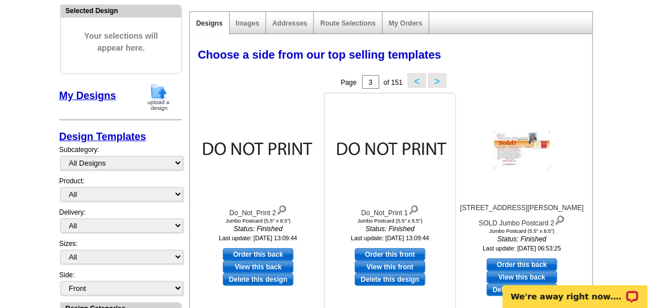
click at [390, 252] on link "Order this front" at bounding box center [390, 254] width 71 height 13
select select "2"
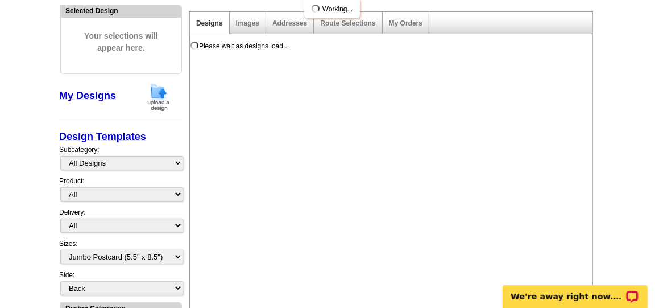
scroll to position [0, 0]
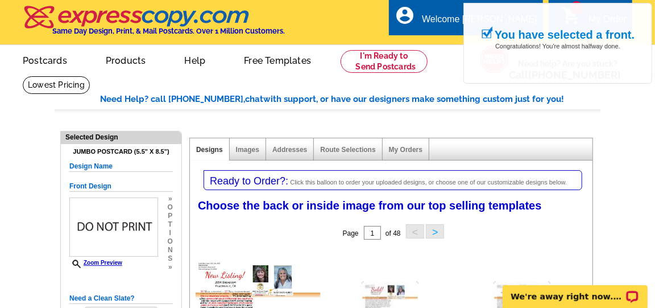
click at [436, 229] on button ">" at bounding box center [435, 231] width 18 height 14
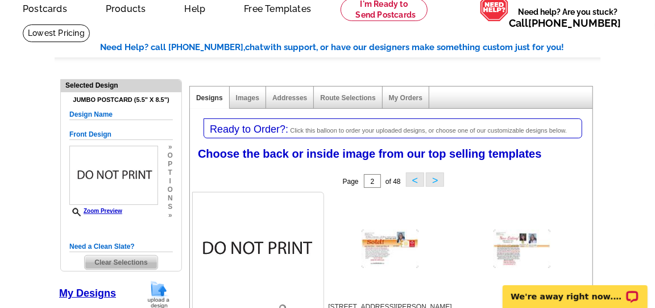
scroll to position [126, 0]
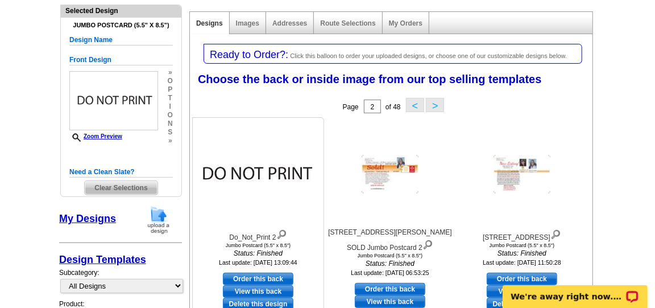
click at [266, 277] on link "Order this back" at bounding box center [258, 278] width 71 height 13
select select "front"
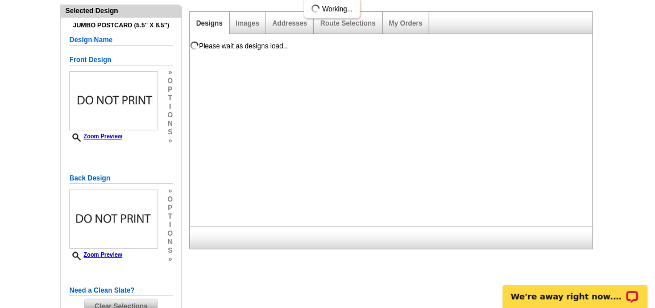
scroll to position [0, 0]
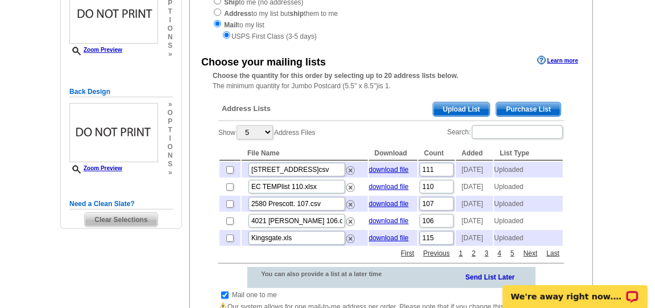
scroll to position [189, 0]
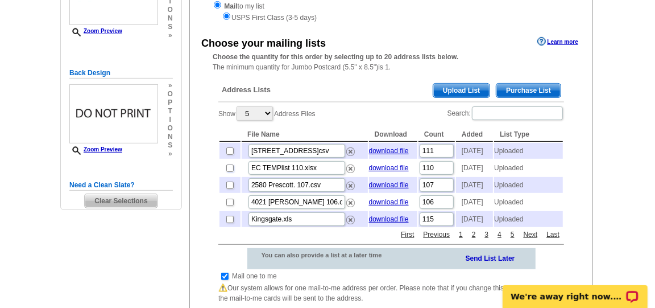
click at [229, 172] on input "checkbox" at bounding box center [229, 167] width 7 height 7
checkbox input "true"
click at [223, 280] on input "checkbox" at bounding box center [224, 275] width 7 height 7
checkbox input "false"
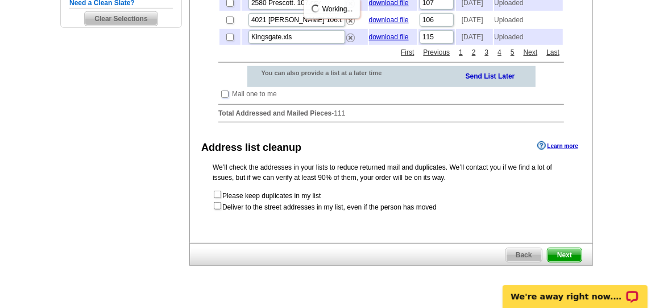
scroll to position [379, 0]
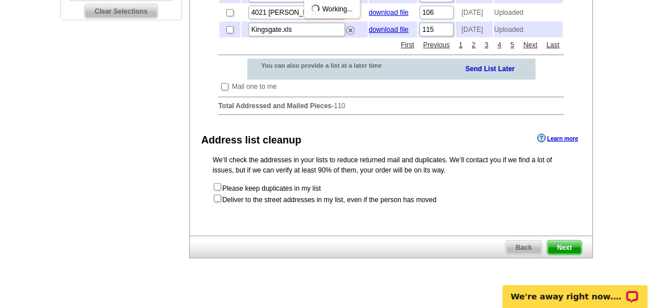
click at [217, 202] on input "checkbox" at bounding box center [217, 198] width 7 height 7
checkbox input "true"
radio input "true"
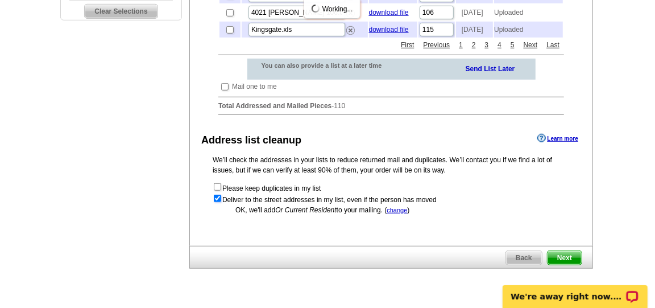
scroll to position [0, 0]
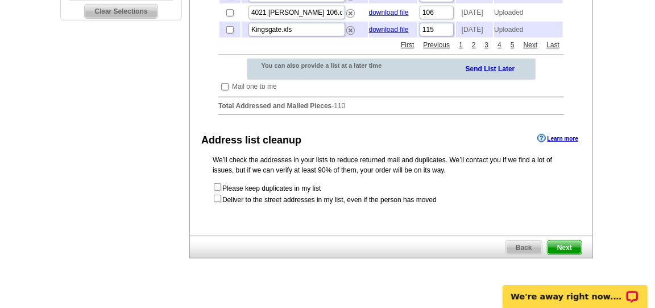
click at [557, 254] on span "Next" at bounding box center [565, 248] width 34 height 14
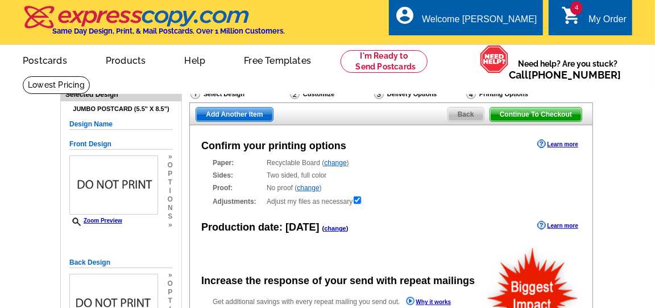
radio input "false"
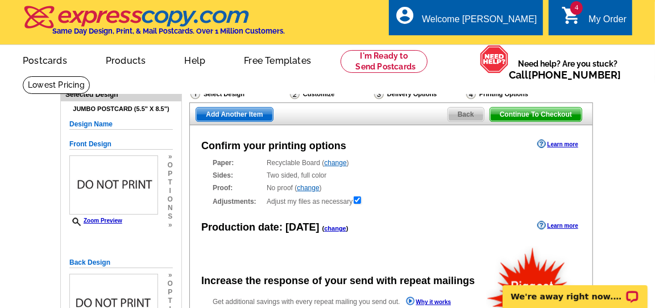
click at [326, 228] on link "change" at bounding box center [335, 228] width 22 height 7
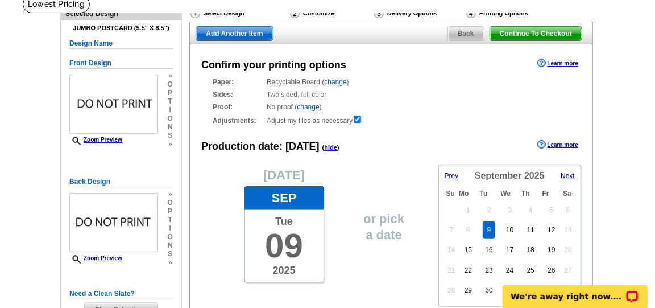
scroll to position [126, 0]
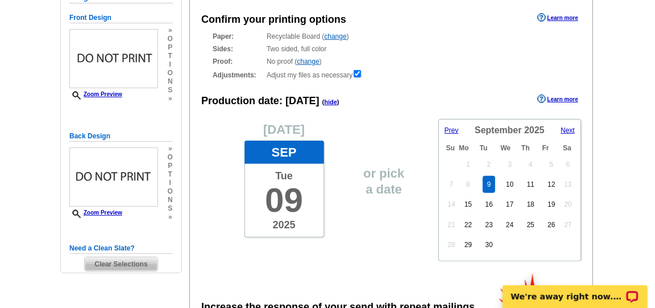
click at [566, 128] on span "Next" at bounding box center [568, 130] width 14 height 8
click at [566, 129] on span "Next" at bounding box center [568, 130] width 14 height 8
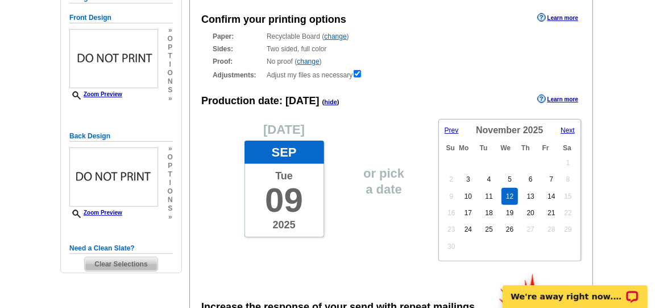
click at [510, 198] on link "12" at bounding box center [510, 196] width 16 height 17
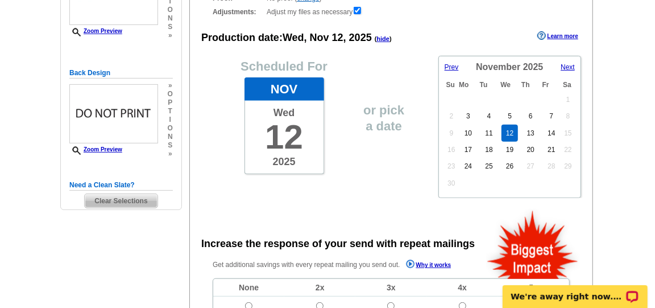
scroll to position [253, 0]
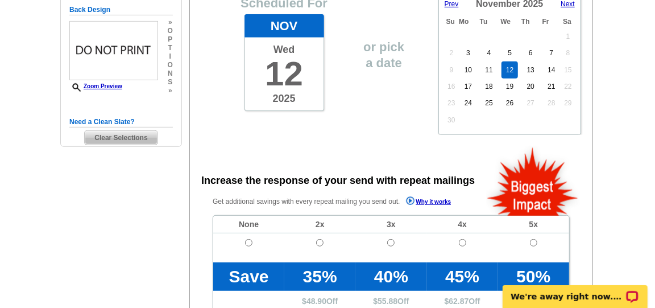
click at [564, 3] on span "Next" at bounding box center [568, 4] width 14 height 8
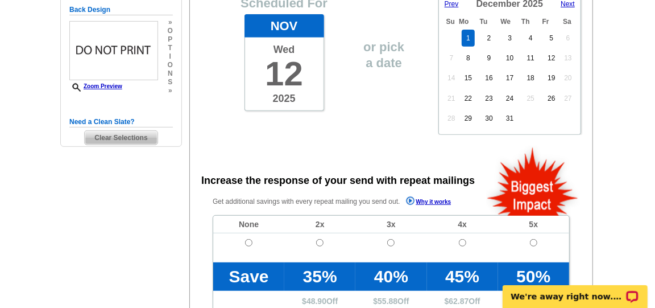
click at [472, 34] on link "1" at bounding box center [468, 38] width 13 height 17
click at [247, 242] on input "radio" at bounding box center [248, 242] width 7 height 7
radio input "true"
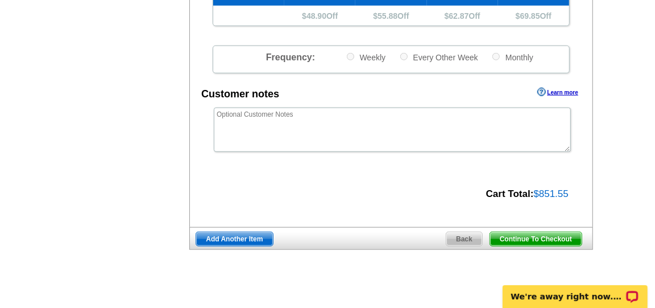
scroll to position [569, 0]
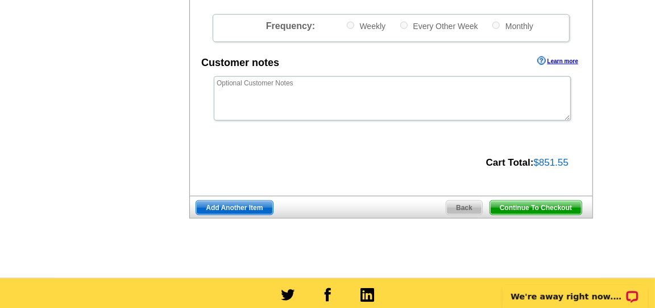
click at [247, 209] on span "Add Another Item" at bounding box center [234, 208] width 76 height 14
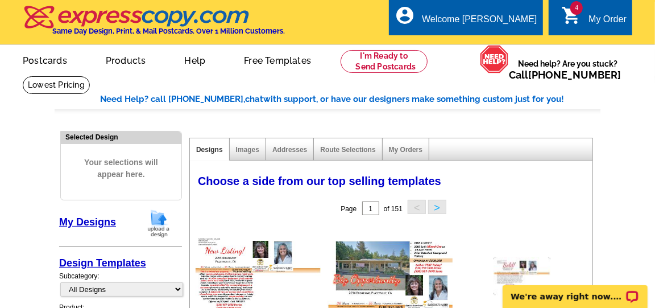
scroll to position [63, 0]
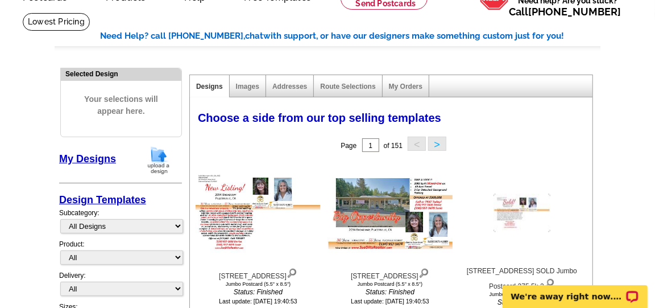
click at [435, 140] on button ">" at bounding box center [437, 144] width 18 height 14
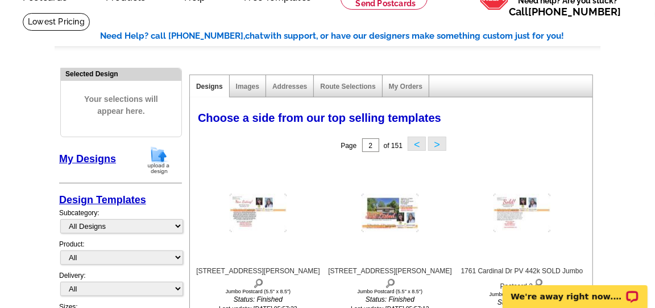
click at [435, 141] on button ">" at bounding box center [437, 144] width 18 height 14
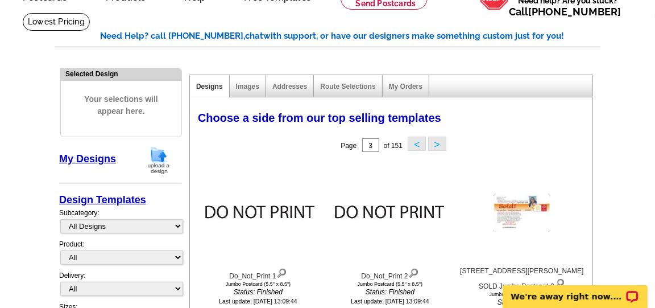
scroll to position [126, 0]
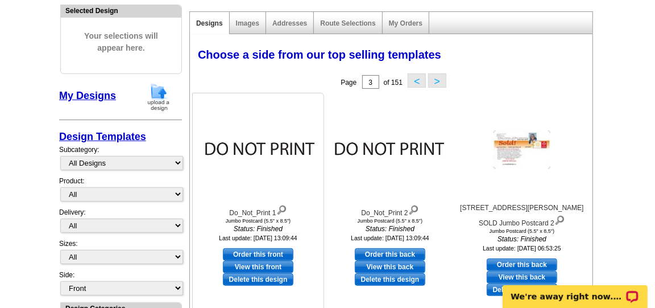
click at [267, 250] on link "Order this front" at bounding box center [258, 254] width 71 height 13
select select "2"
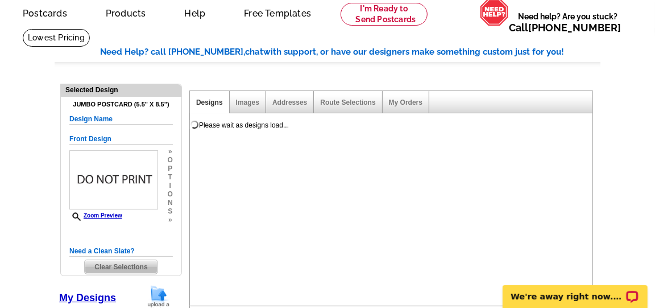
scroll to position [63, 0]
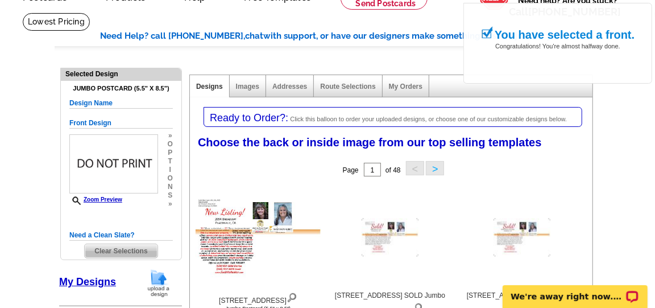
click at [437, 167] on button ">" at bounding box center [435, 168] width 18 height 14
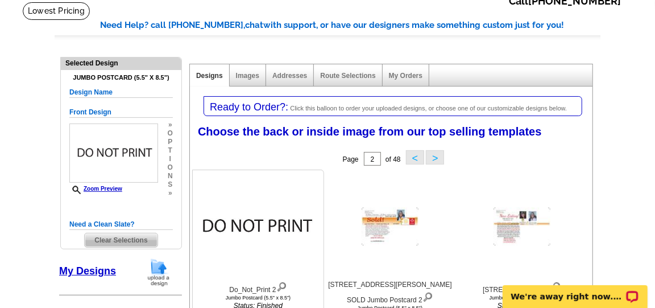
scroll to position [126, 0]
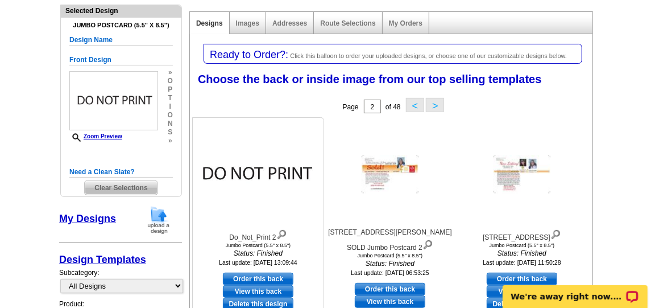
click at [249, 278] on link "Order this back" at bounding box center [258, 278] width 71 height 13
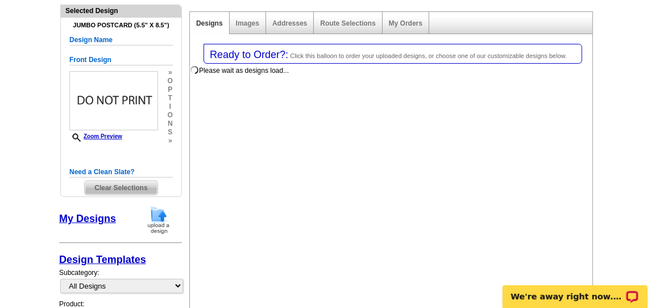
select select "front"
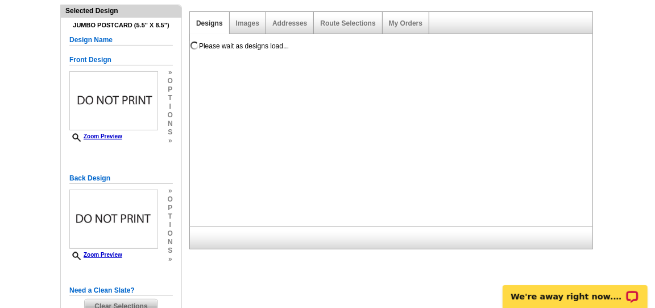
scroll to position [0, 0]
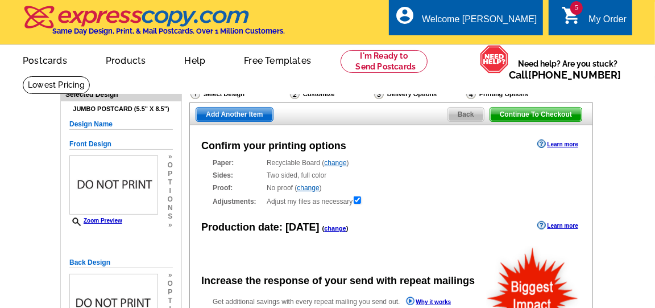
radio input "false"
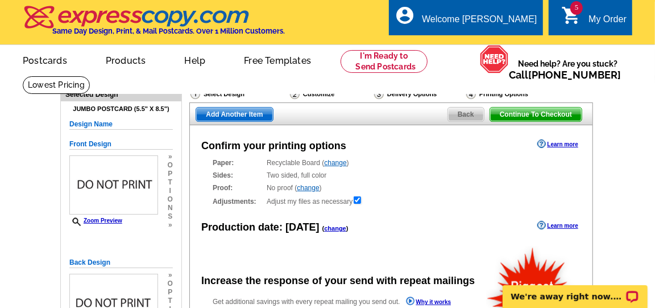
click at [325, 229] on link "change" at bounding box center [335, 228] width 22 height 7
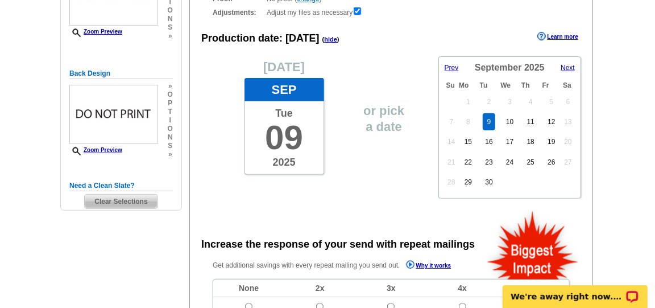
scroll to position [189, 0]
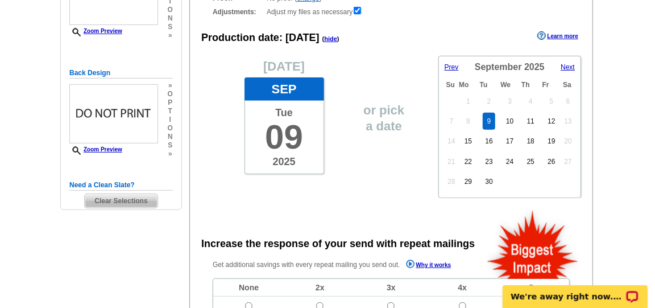
click at [561, 69] on span "Next" at bounding box center [568, 67] width 14 height 8
click at [561, 68] on span "Next" at bounding box center [568, 67] width 14 height 8
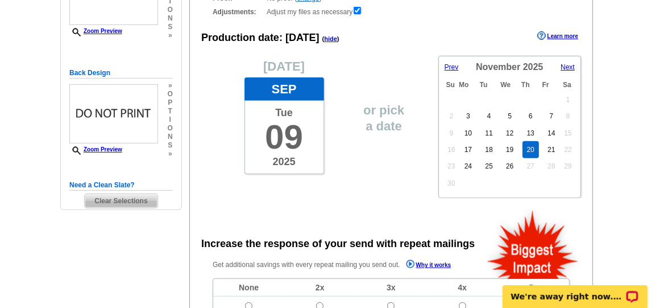
click at [525, 148] on link "20" at bounding box center [531, 149] width 16 height 17
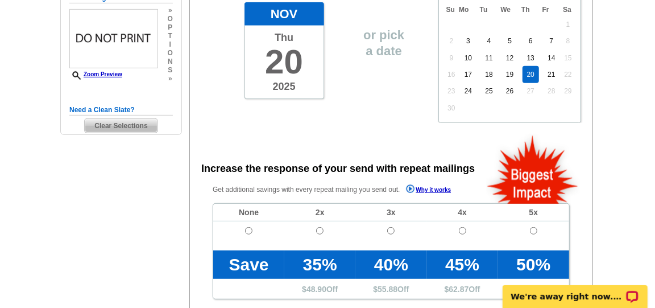
scroll to position [316, 0]
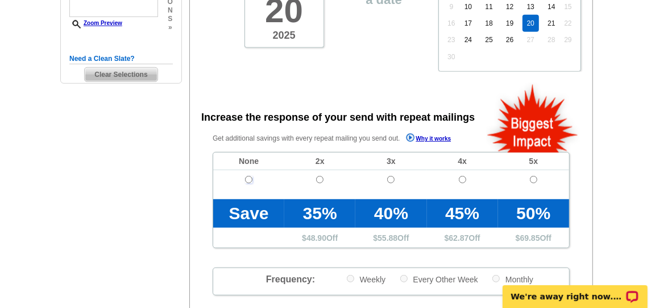
click at [249, 180] on input "radio" at bounding box center [248, 179] width 7 height 7
radio input "true"
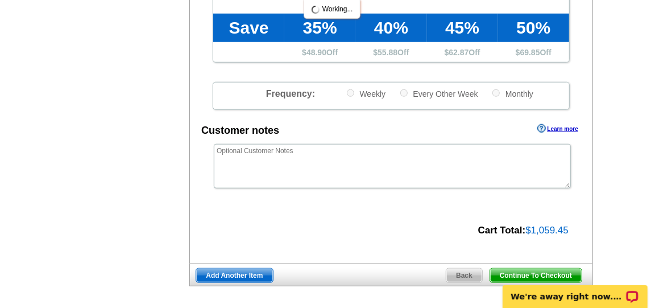
scroll to position [505, 0]
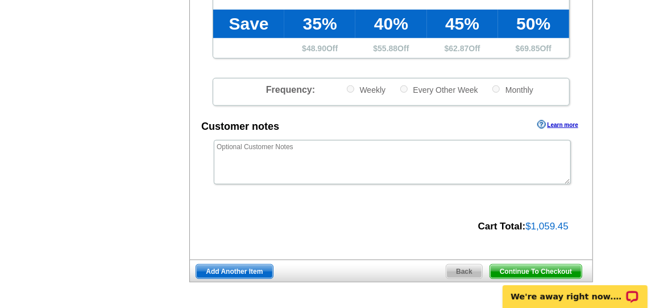
click at [248, 271] on span "Add Another Item" at bounding box center [234, 272] width 76 height 14
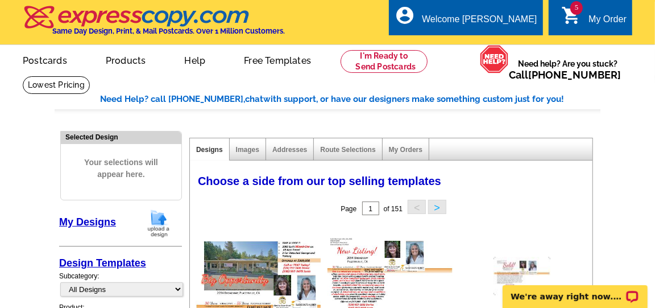
click at [437, 208] on button ">" at bounding box center [437, 207] width 18 height 14
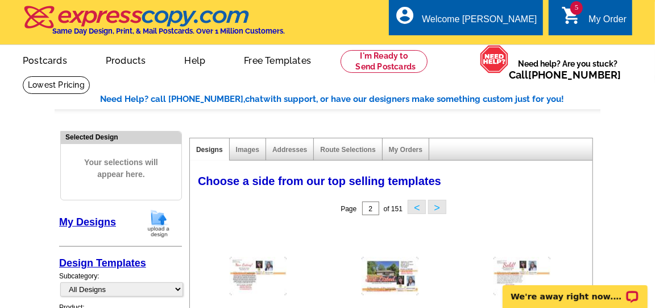
click at [435, 208] on button ">" at bounding box center [437, 207] width 18 height 14
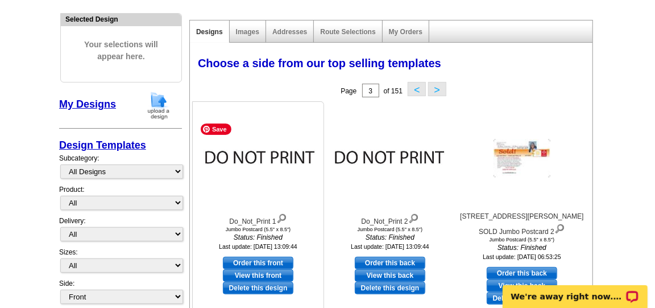
scroll to position [126, 0]
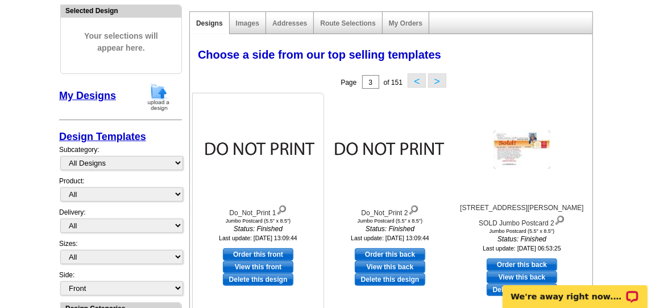
click at [278, 252] on link "Order this front" at bounding box center [258, 254] width 71 height 13
select select "2"
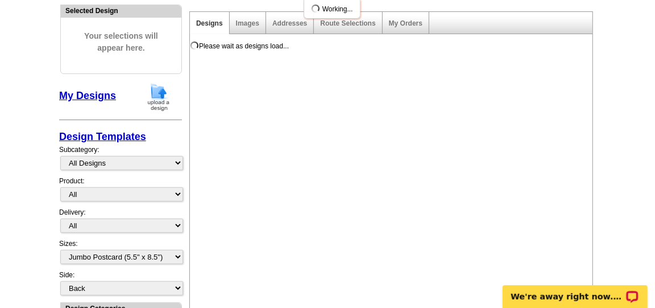
scroll to position [0, 0]
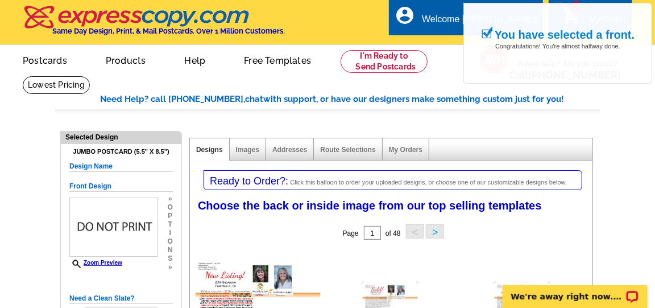
click at [430, 231] on button ">" at bounding box center [435, 231] width 18 height 14
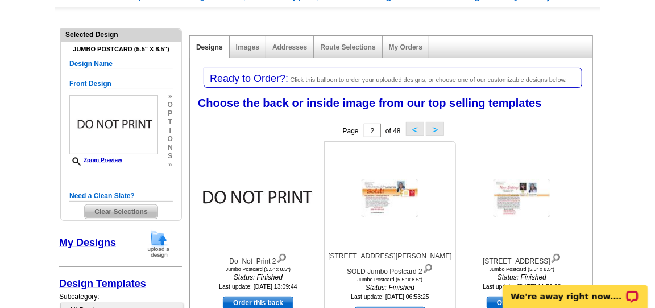
scroll to position [126, 0]
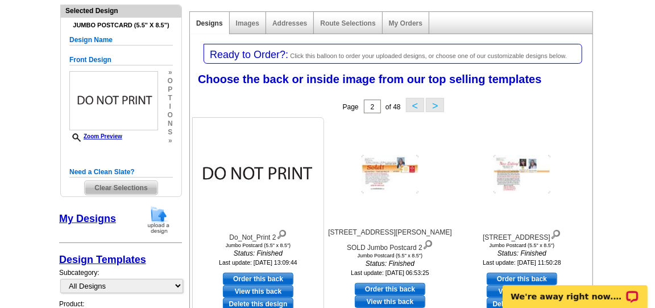
click at [267, 275] on link "Order this back" at bounding box center [258, 278] width 71 height 13
select select "front"
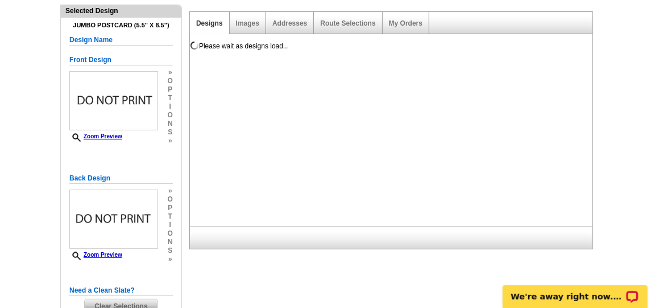
scroll to position [0, 0]
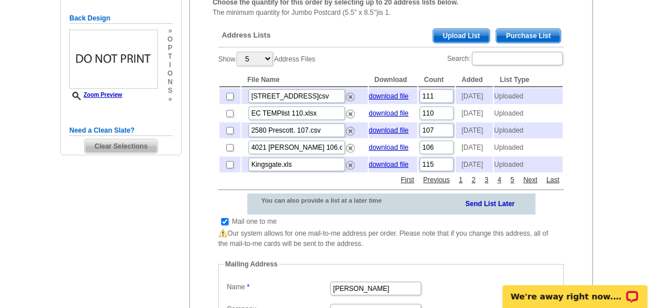
scroll to position [253, 0]
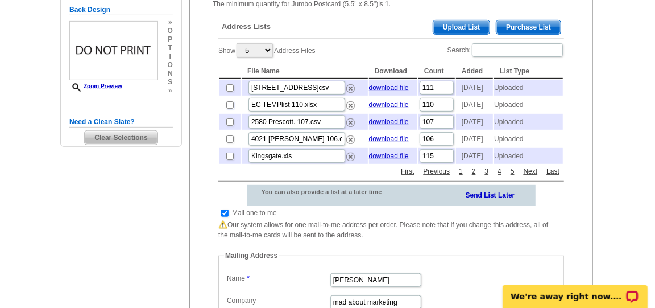
click at [229, 109] on input "checkbox" at bounding box center [229, 104] width 7 height 7
checkbox input "true"
click at [225, 217] on input "checkbox" at bounding box center [224, 212] width 7 height 7
checkbox input "false"
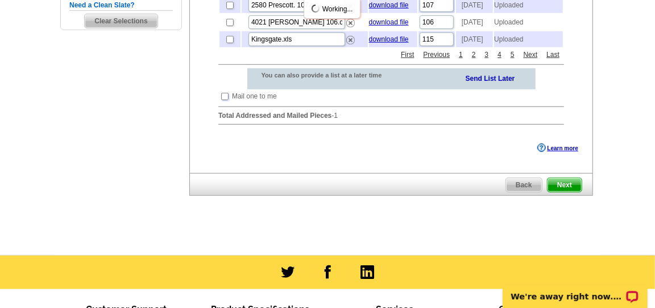
scroll to position [379, 0]
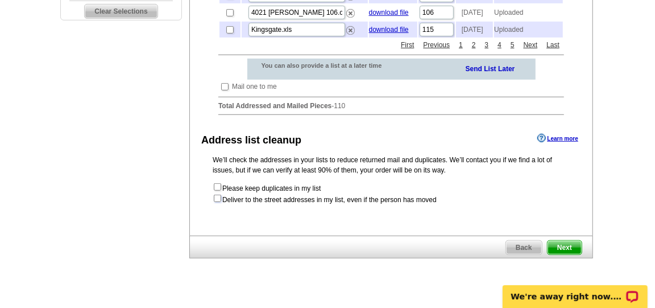
click at [215, 202] on input "checkbox" at bounding box center [217, 198] width 7 height 7
checkbox input "true"
radio input "true"
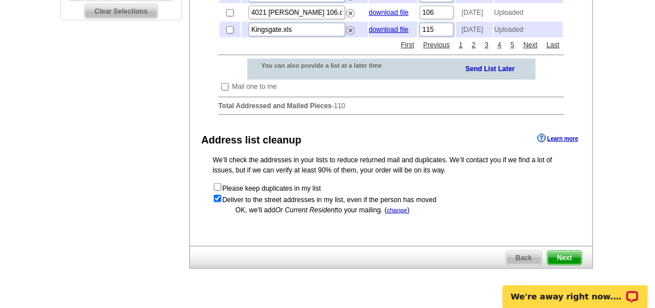
click at [568, 277] on div "We're away right now. Please check back later!" at bounding box center [575, 292] width 160 height 30
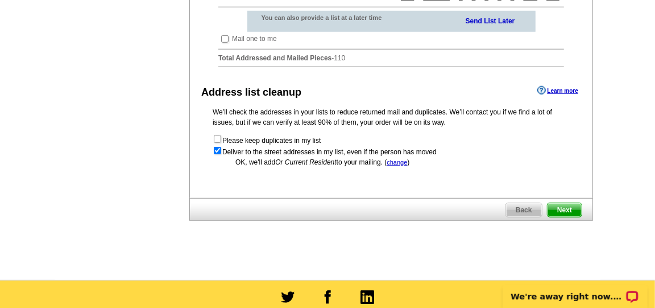
scroll to position [442, 0]
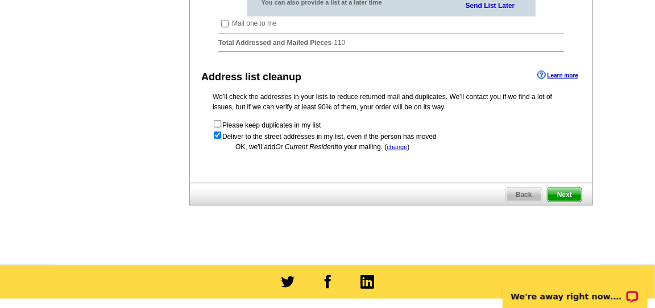
click at [567, 201] on span "Next" at bounding box center [565, 195] width 34 height 14
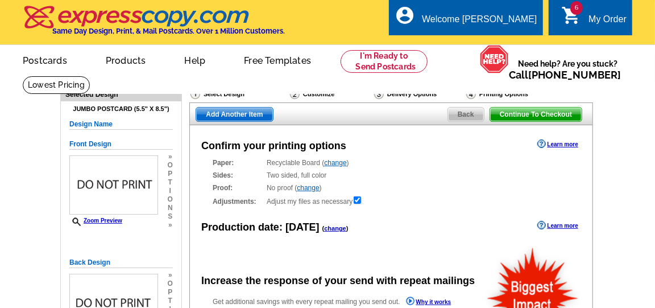
radio input "false"
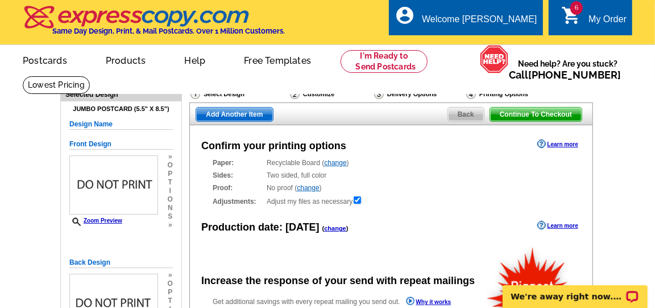
click at [555, 115] on span "Continue To Checkout" at bounding box center [536, 115] width 92 height 14
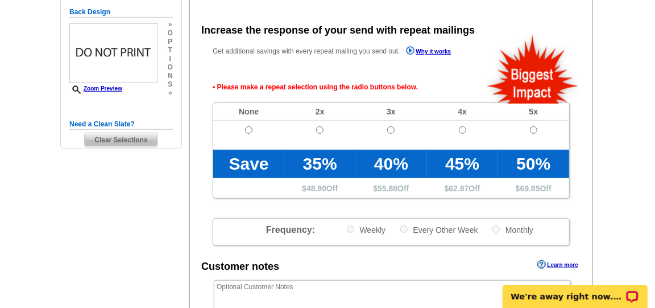
scroll to position [254, 0]
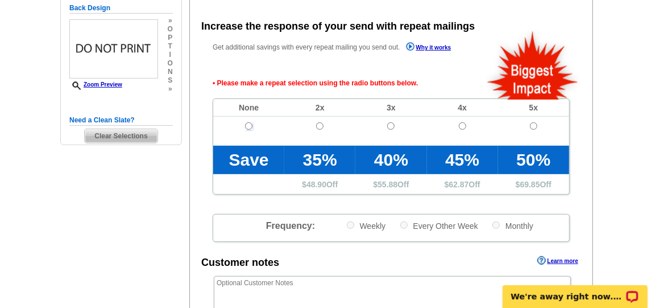
click at [246, 127] on input "radio" at bounding box center [248, 125] width 7 height 7
radio input "true"
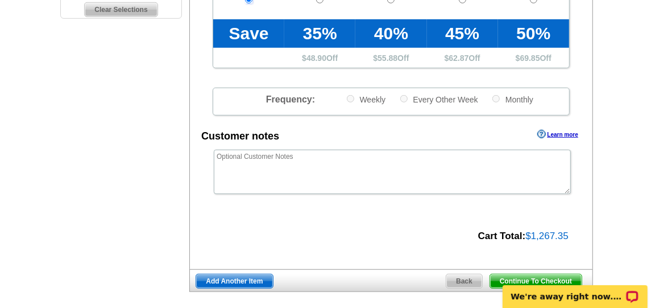
scroll to position [444, 0]
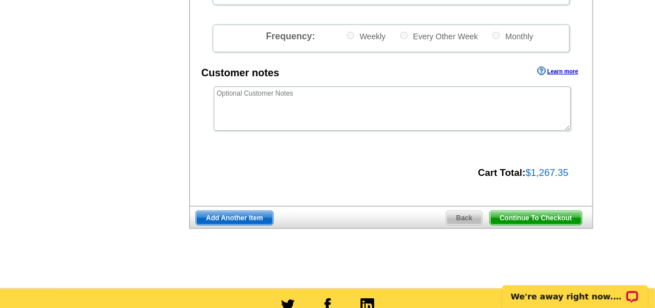
click at [524, 214] on span "Continue To Checkout" at bounding box center [536, 218] width 92 height 14
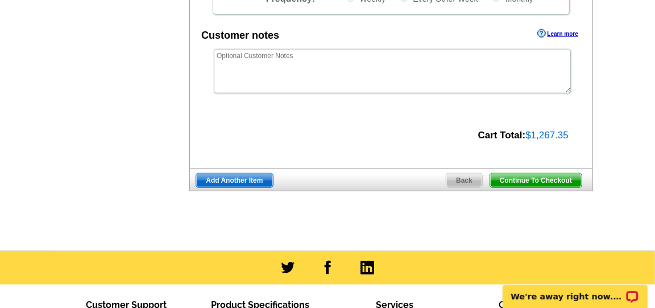
scroll to position [406, 0]
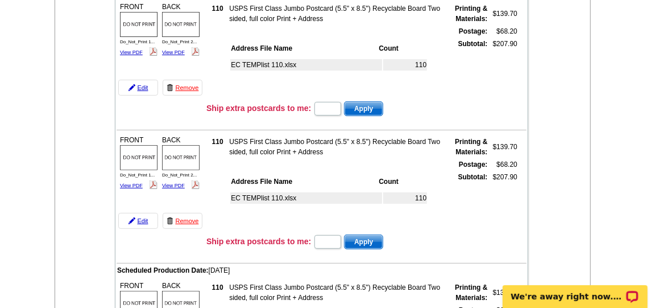
scroll to position [189, 0]
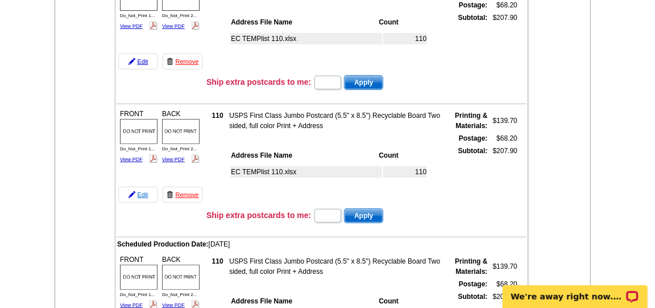
click at [139, 193] on link "Edit" at bounding box center [138, 195] width 40 height 16
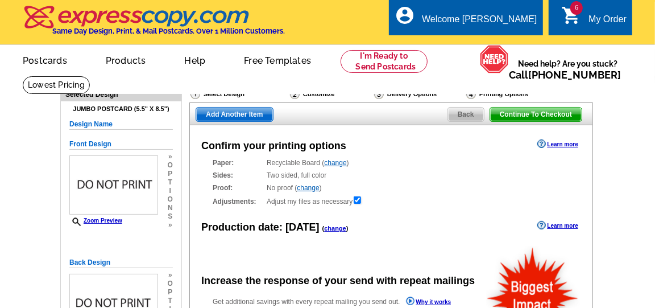
radio input "false"
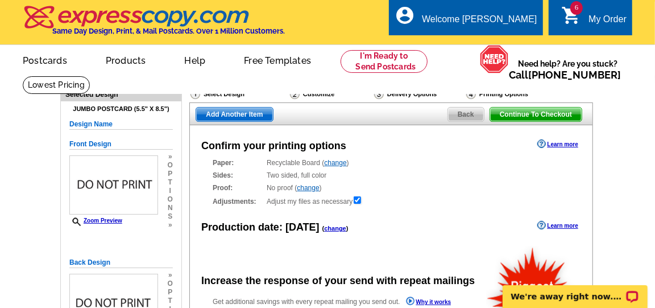
click at [330, 230] on link "change" at bounding box center [335, 228] width 22 height 7
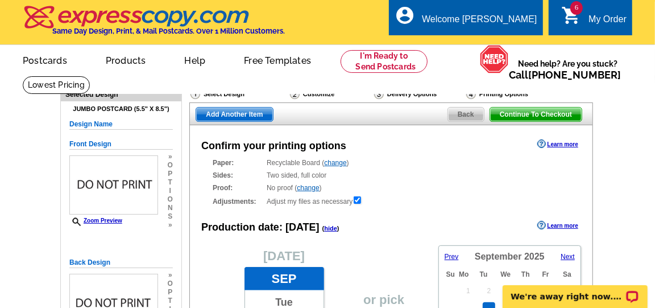
scroll to position [63, 0]
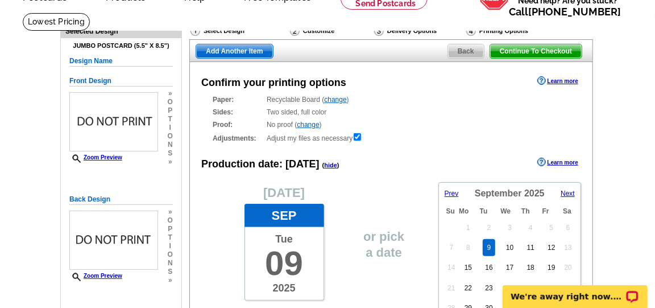
click at [567, 195] on span "Next" at bounding box center [568, 193] width 14 height 8
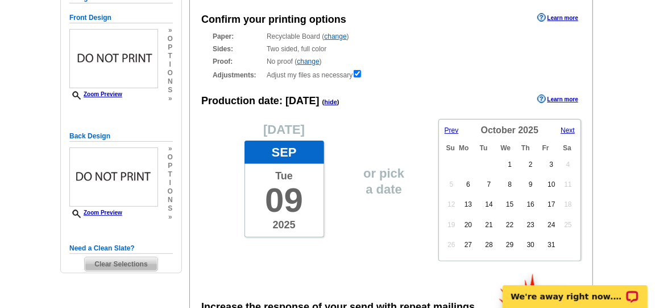
click at [569, 130] on span "Next" at bounding box center [568, 130] width 14 height 8
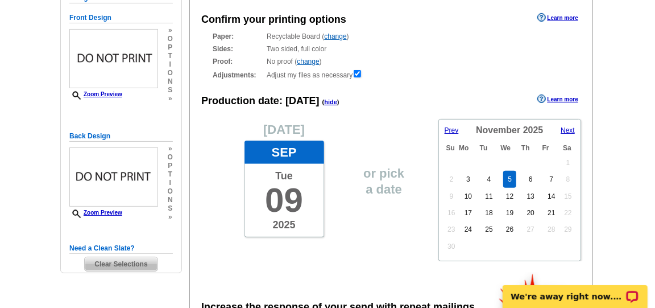
click at [511, 178] on link "5" at bounding box center [509, 179] width 13 height 17
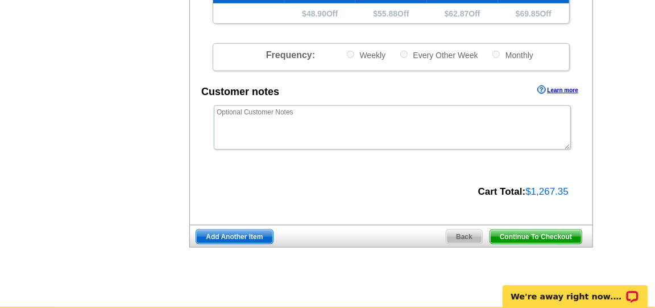
scroll to position [569, 0]
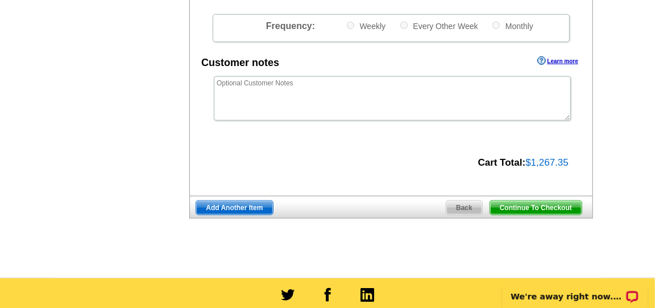
click at [509, 206] on span "Continue To Checkout" at bounding box center [536, 208] width 92 height 14
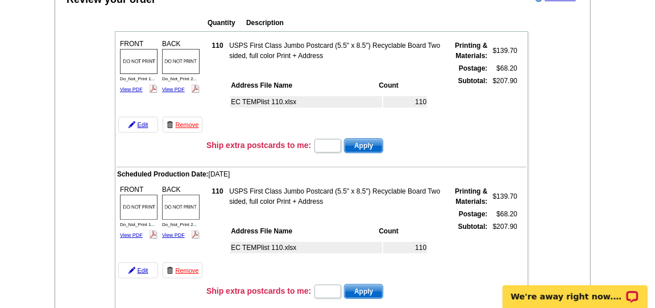
scroll to position [63, 0]
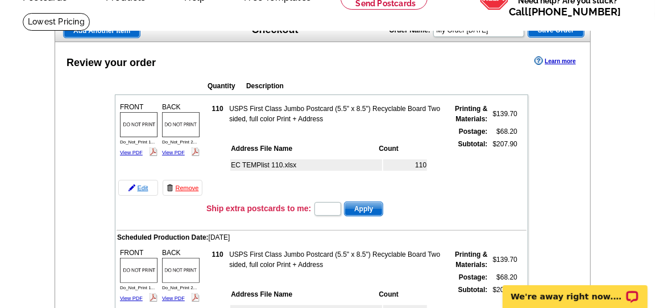
click at [141, 184] on link "Edit" at bounding box center [138, 188] width 40 height 16
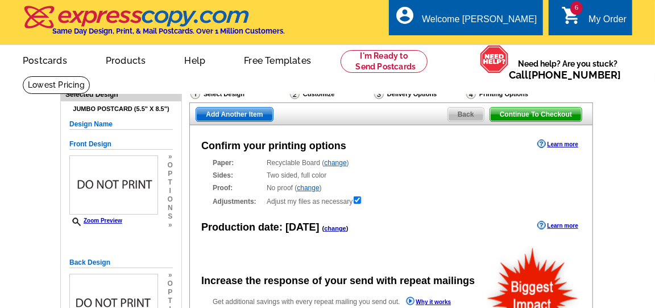
radio input "false"
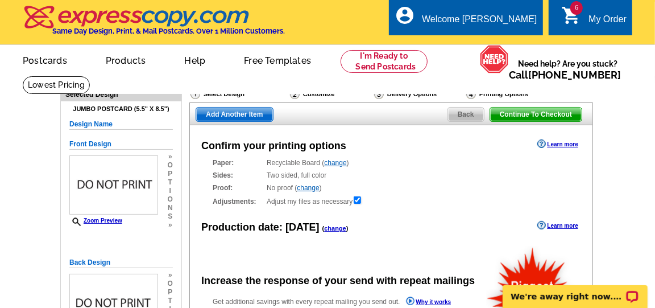
click at [332, 229] on link "change" at bounding box center [335, 228] width 22 height 7
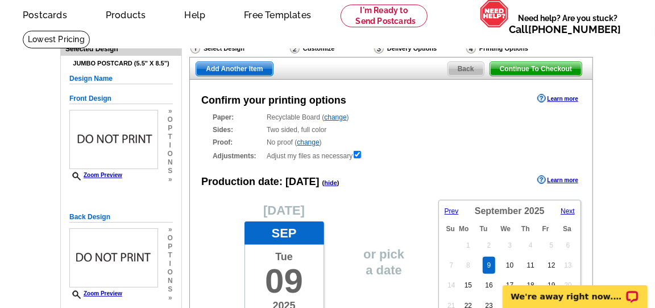
scroll to position [63, 0]
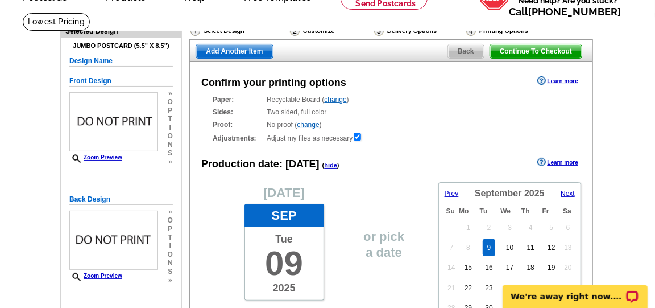
click at [567, 193] on span "Next" at bounding box center [568, 193] width 14 height 8
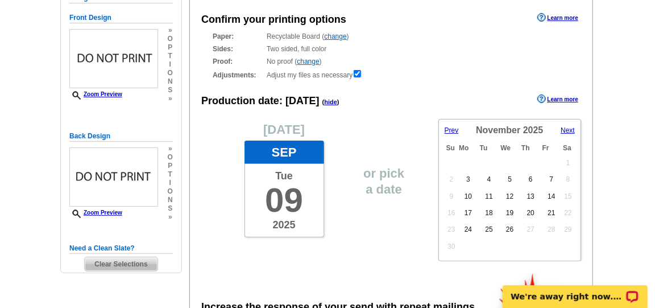
click at [572, 130] on span "Next" at bounding box center [568, 130] width 14 height 8
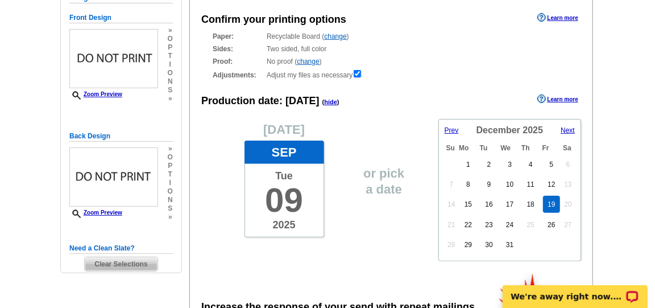
click at [548, 203] on link "19" at bounding box center [551, 204] width 16 height 17
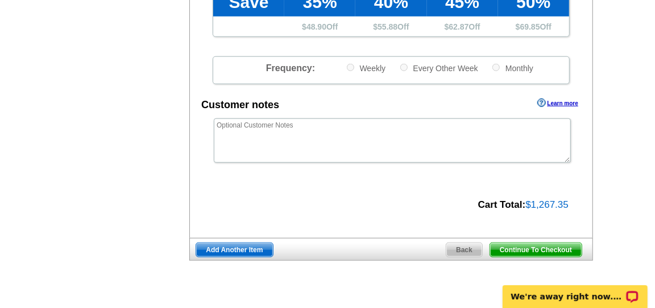
scroll to position [569, 0]
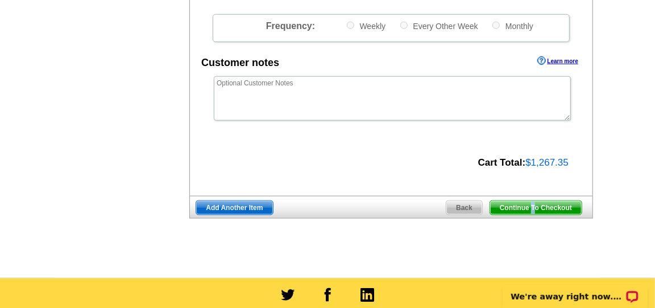
click at [531, 210] on span "Continue To Checkout" at bounding box center [536, 208] width 92 height 14
click at [521, 207] on span "Continue To Checkout" at bounding box center [536, 208] width 92 height 14
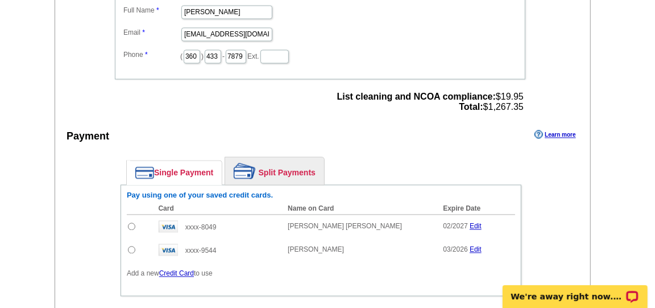
scroll to position [1201, 0]
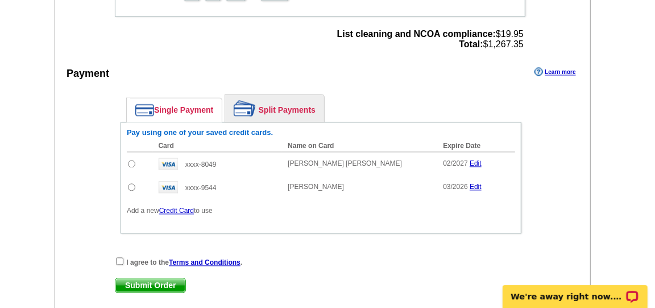
click at [132, 160] on input "radio" at bounding box center [131, 163] width 7 height 7
radio input "true"
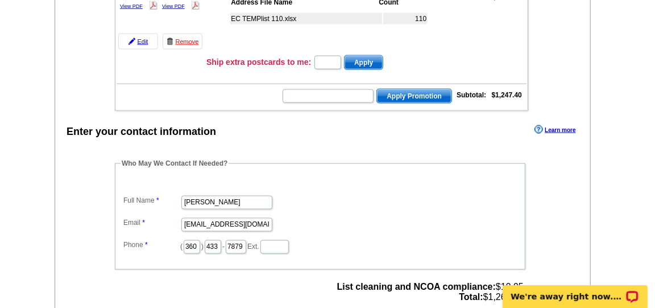
scroll to position [885, 0]
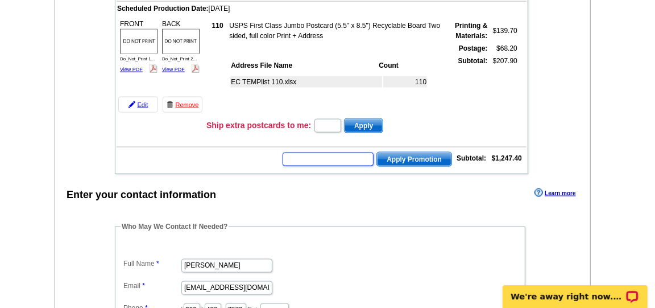
click at [304, 153] on input "text" at bounding box center [328, 159] width 91 height 14
type input "cc2330"
click at [408, 152] on span "Apply Promotion" at bounding box center [414, 159] width 75 height 14
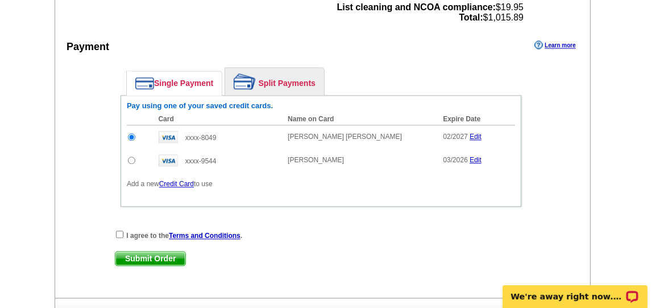
scroll to position [1390, 0]
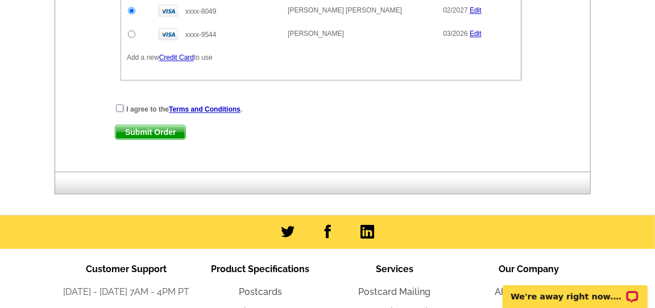
click at [117, 104] on input "checkbox" at bounding box center [119, 107] width 7 height 7
checkbox input "true"
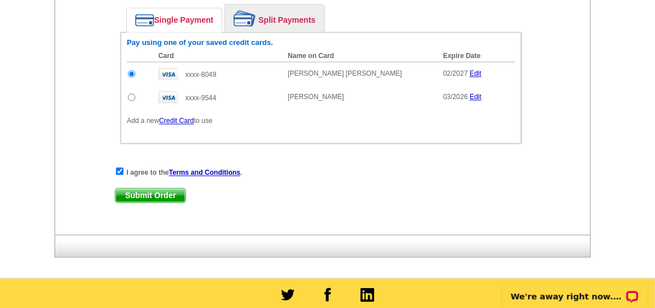
click at [151, 189] on span "Submit Order" at bounding box center [150, 195] width 70 height 14
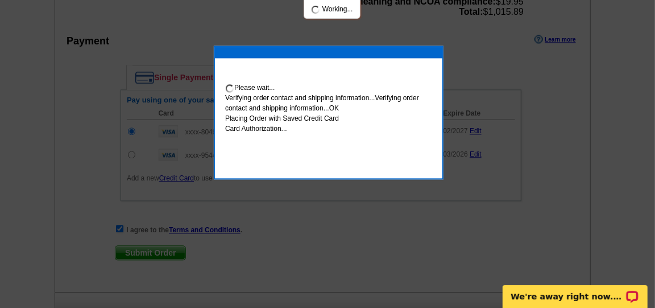
scroll to position [1385, 0]
